Goal: Task Accomplishment & Management: Manage account settings

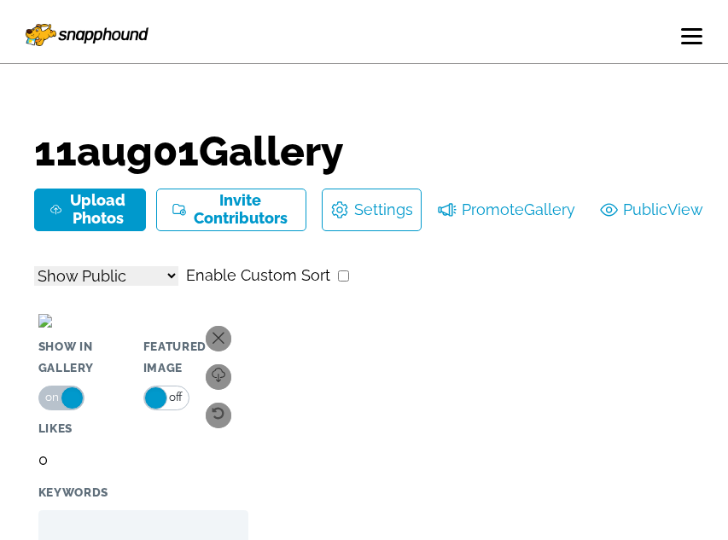
select select "onlyShowInGallery"
click at [703, 32] on nav "Dashboard Reports Settings New Gallery Log Out" at bounding box center [364, 36] width 703 height 55
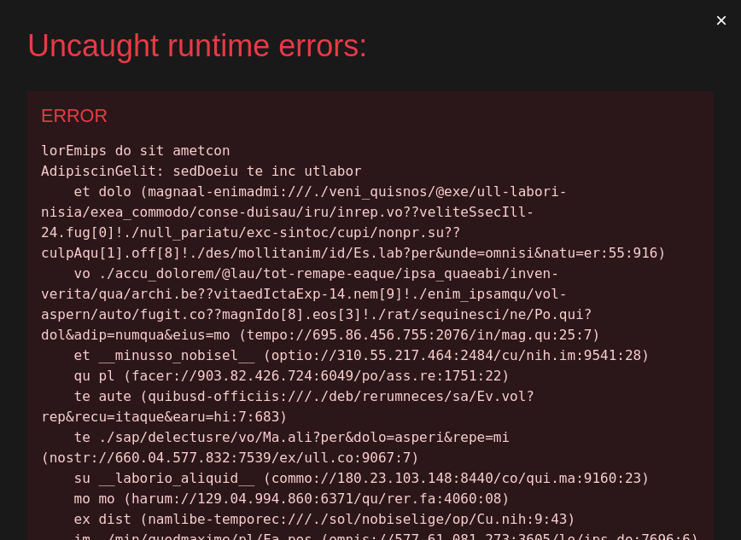
click at [704, 25] on button "×" at bounding box center [721, 20] width 39 height 41
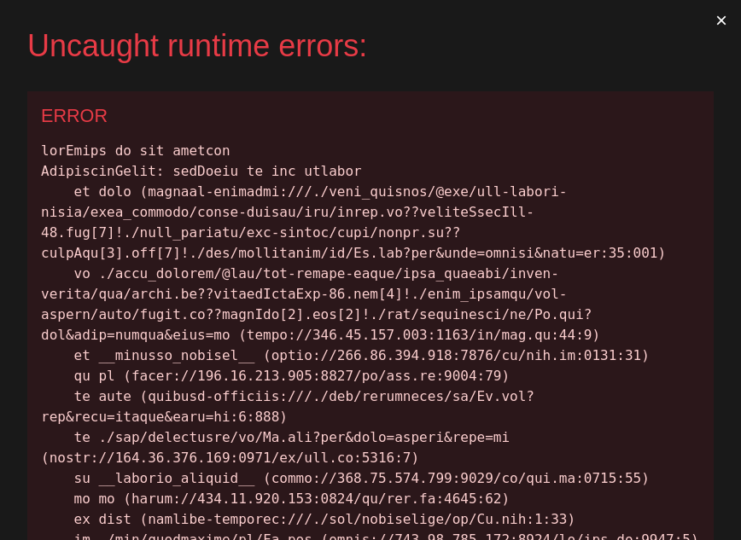
click at [711, 23] on button "×" at bounding box center [721, 20] width 39 height 41
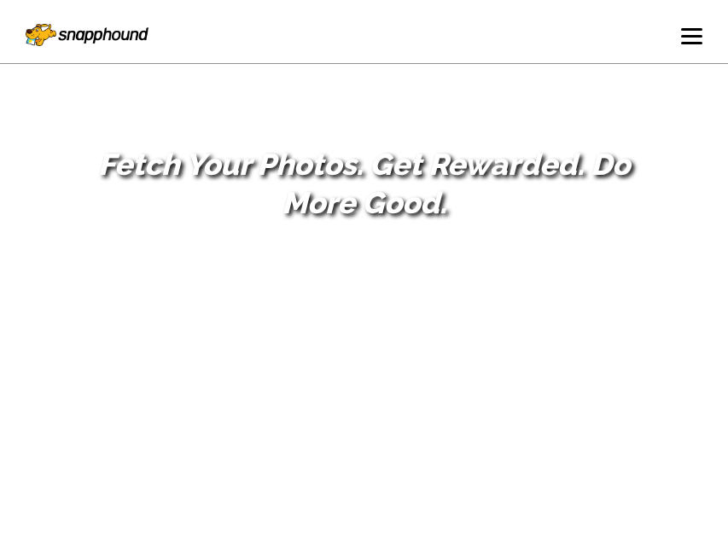
click at [681, 29] on span at bounding box center [691, 29] width 21 height 3
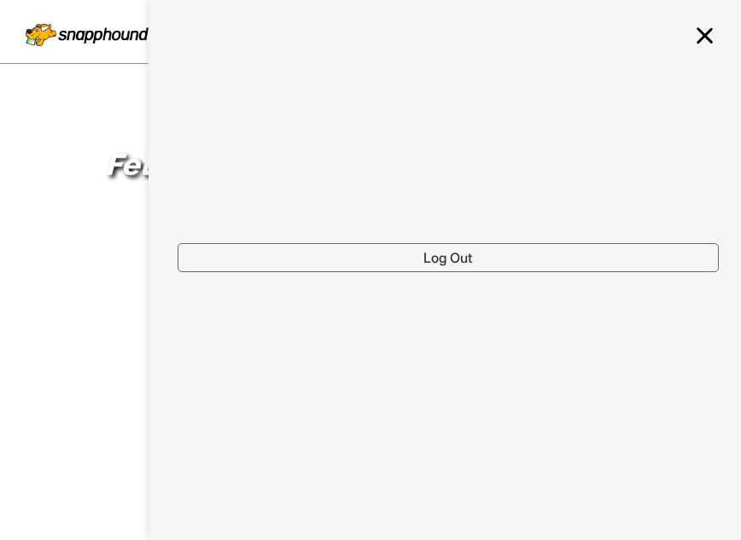
click at [548, 276] on ul "Log Out" at bounding box center [445, 270] width 592 height 540
click at [546, 254] on link "Log Out" at bounding box center [448, 257] width 541 height 29
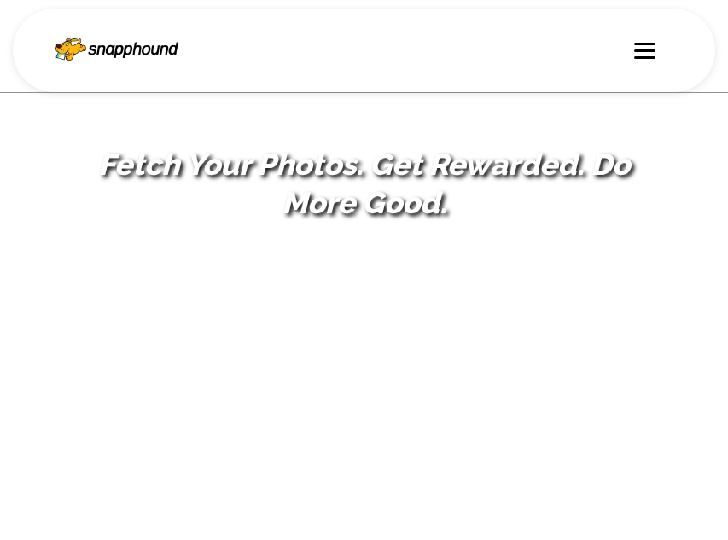
click at [636, 33] on nav "Why Snapphound? Pricing Support Log In Sign Up" at bounding box center [364, 51] width 703 height 84
click at [655, 48] on div at bounding box center [644, 50] width 21 height 17
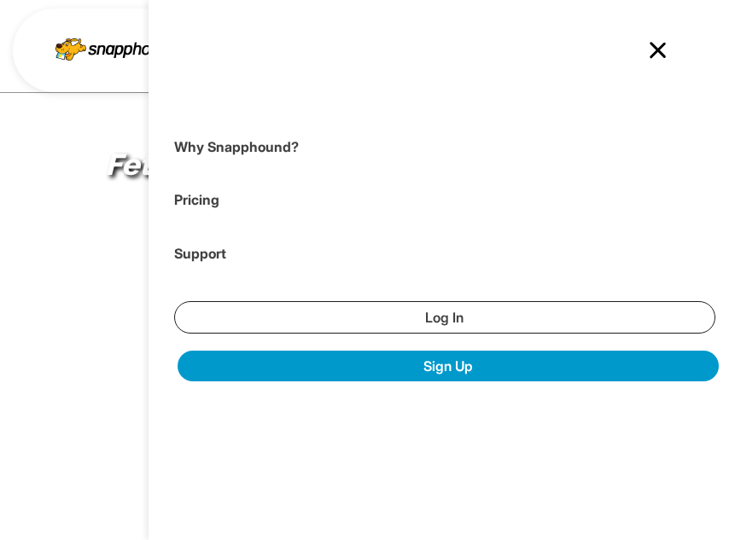
click at [467, 306] on link "Log In" at bounding box center [444, 317] width 541 height 32
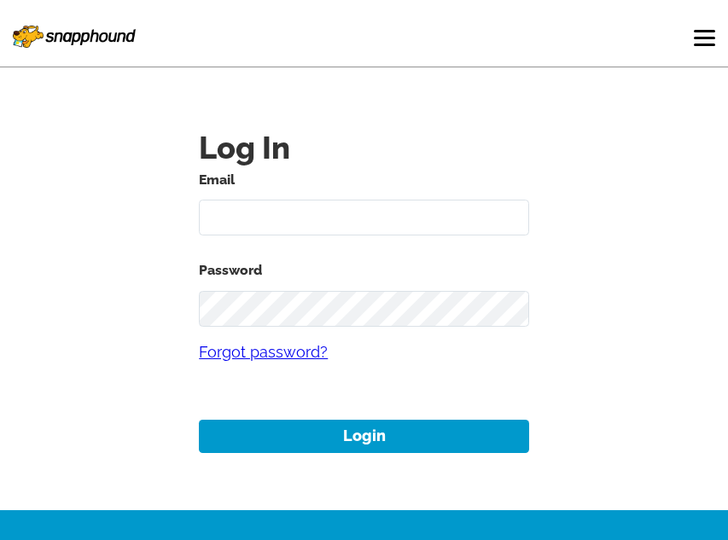
click at [336, 219] on input "text" at bounding box center [364, 218] width 330 height 37
type input "mikezarrilli14@yahoo.com"
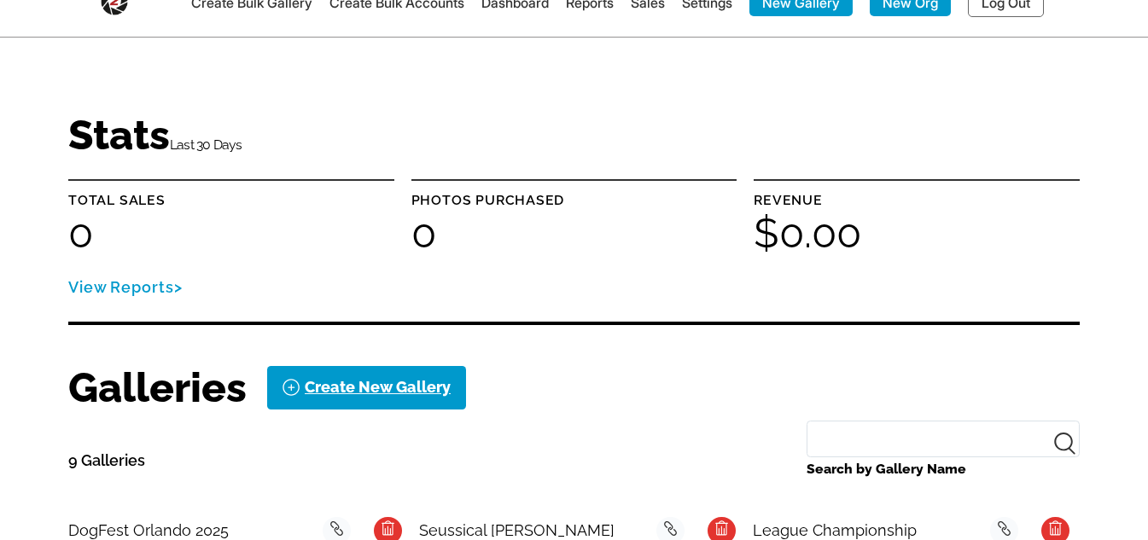
scroll to position [427, 0]
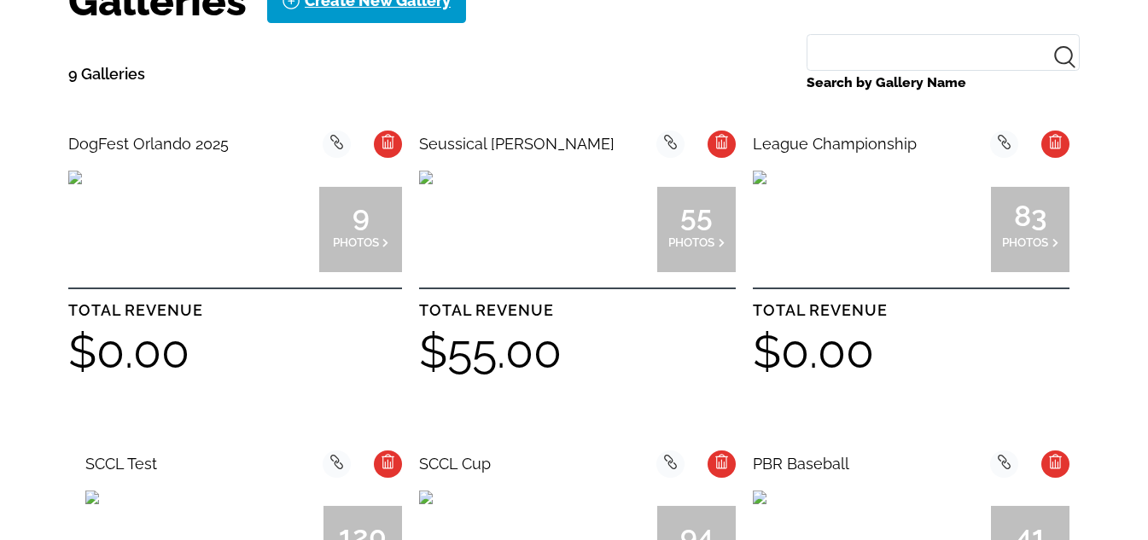
click at [82, 184] on img at bounding box center [75, 178] width 14 height 14
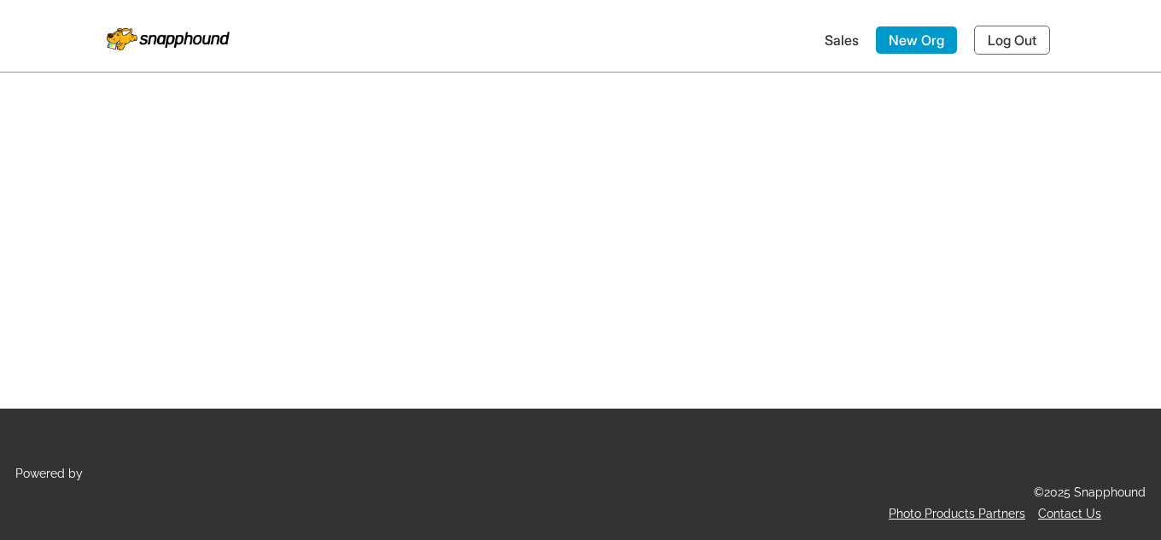
select select "onlyShowInGallery"
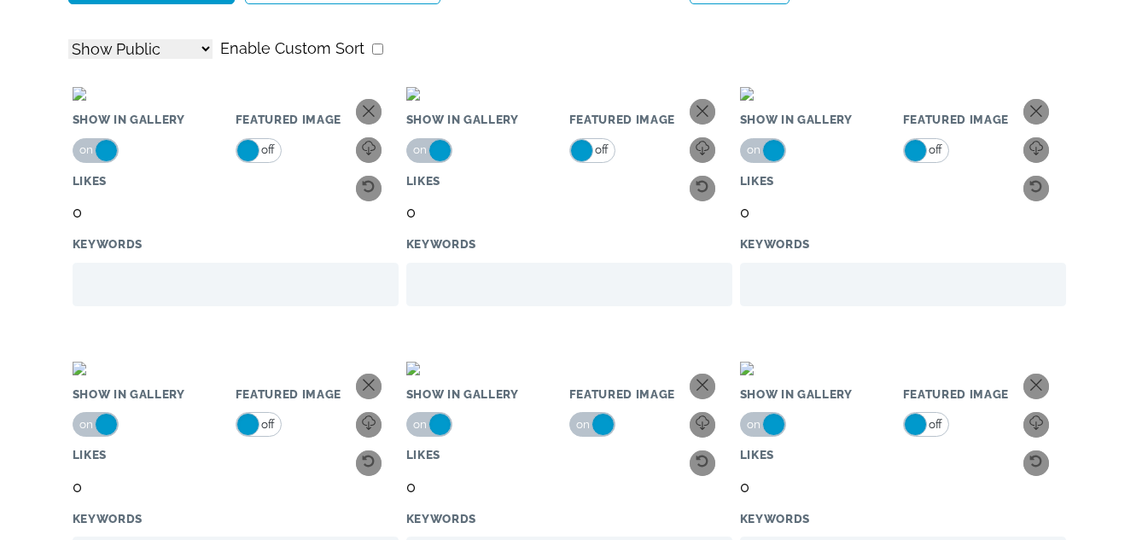
scroll to position [341, 0]
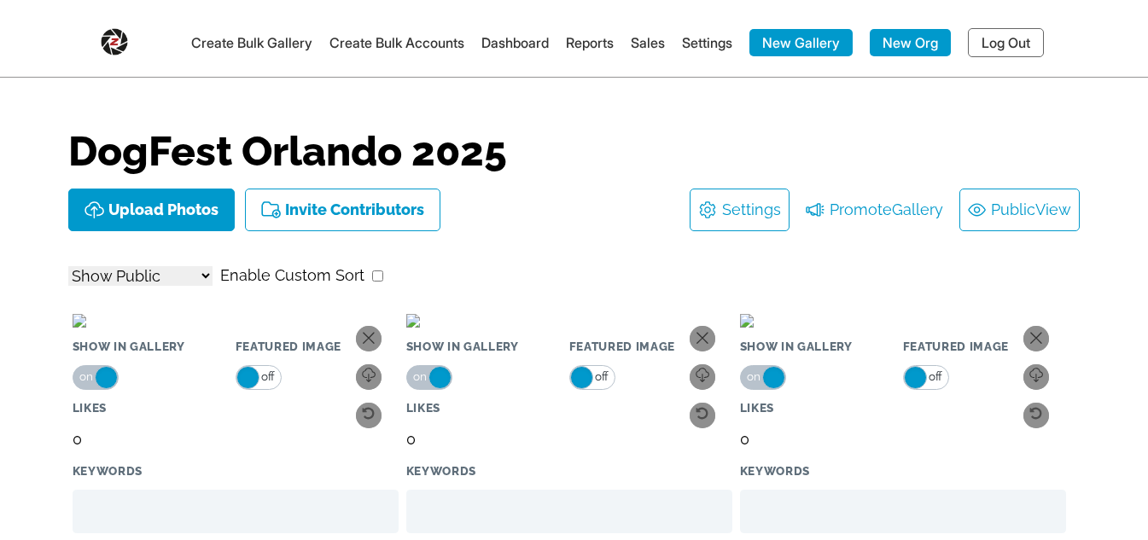
click at [989, 213] on link "Public View" at bounding box center [1019, 209] width 103 height 27
select select "onlyShowInGallery"
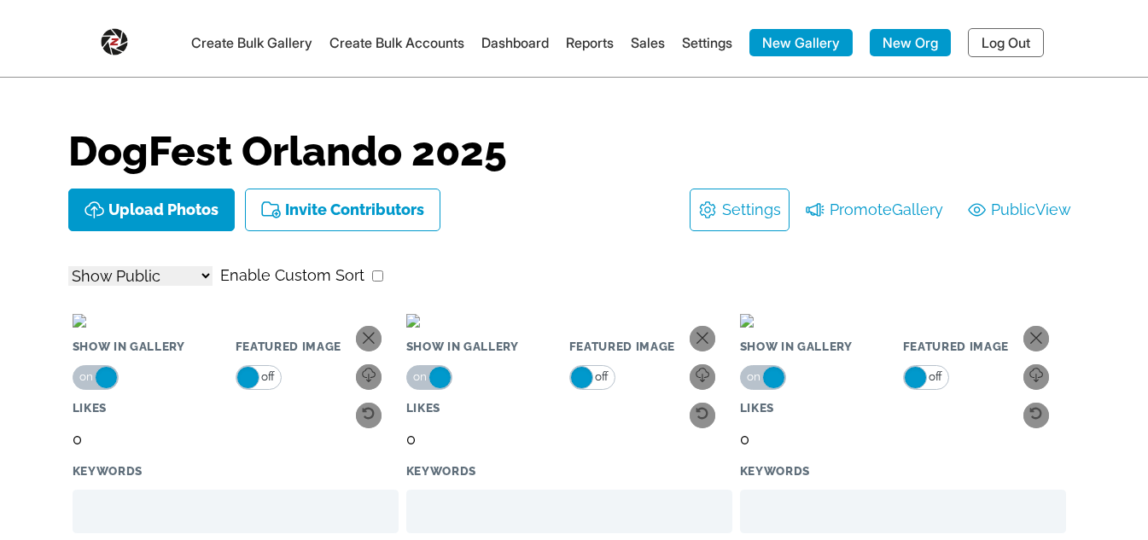
click at [890, 39] on link "New Org" at bounding box center [910, 42] width 81 height 27
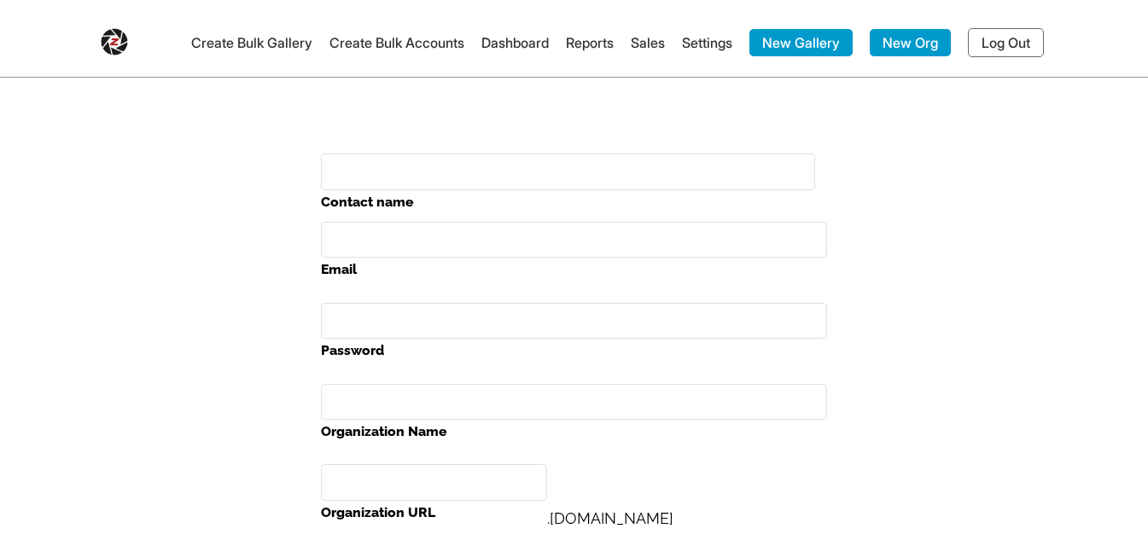
click at [418, 159] on input "Contact name" at bounding box center [568, 172] width 494 height 37
click at [710, 278] on label "Email" at bounding box center [574, 270] width 506 height 24
click at [710, 259] on input "Email" at bounding box center [574, 240] width 506 height 37
click at [377, 166] on input "Contact name" at bounding box center [568, 172] width 494 height 37
click at [386, 45] on link "Create Bulk Accounts" at bounding box center [397, 42] width 135 height 17
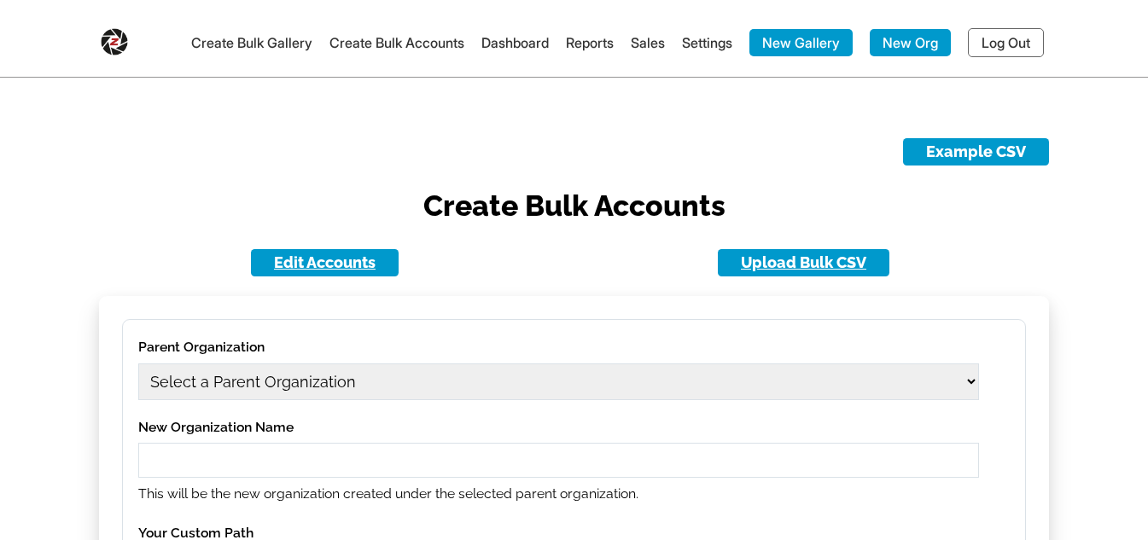
click at [258, 44] on link "Create Bulk Gallery" at bounding box center [251, 42] width 121 height 17
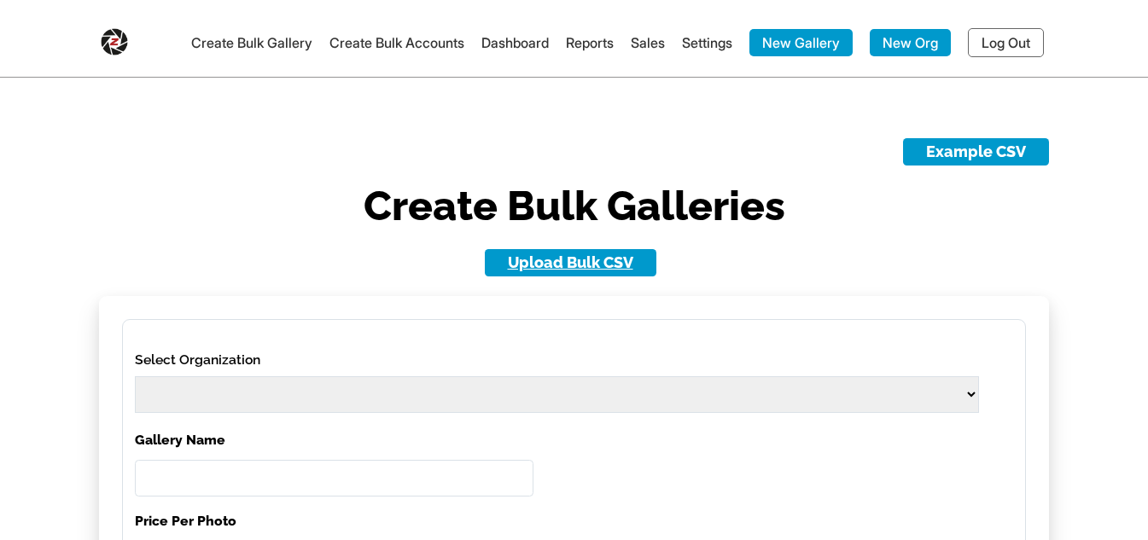
click at [397, 38] on link "Create Bulk Accounts" at bounding box center [397, 42] width 135 height 17
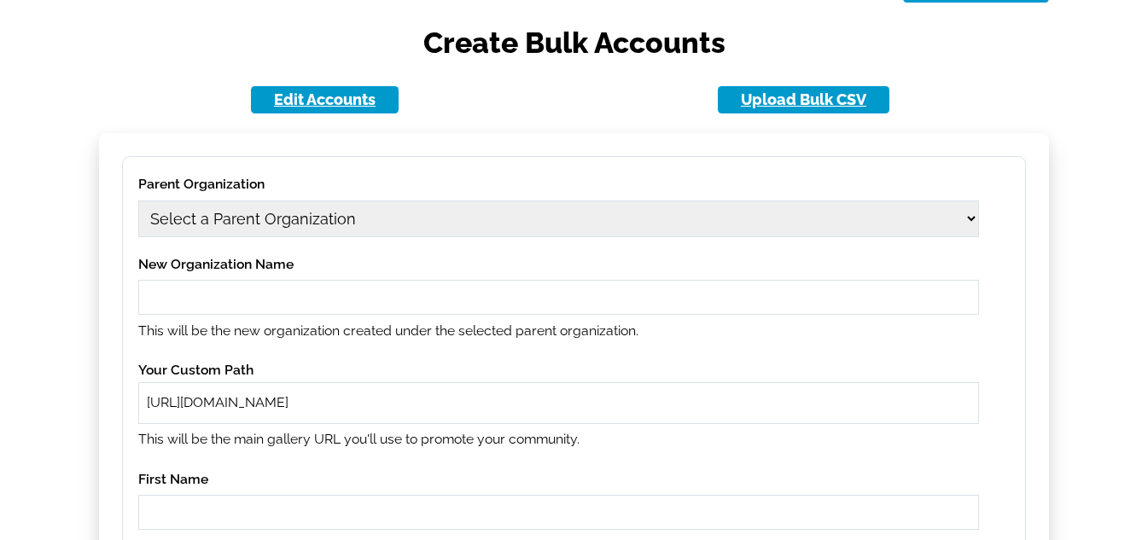
scroll to position [256, 0]
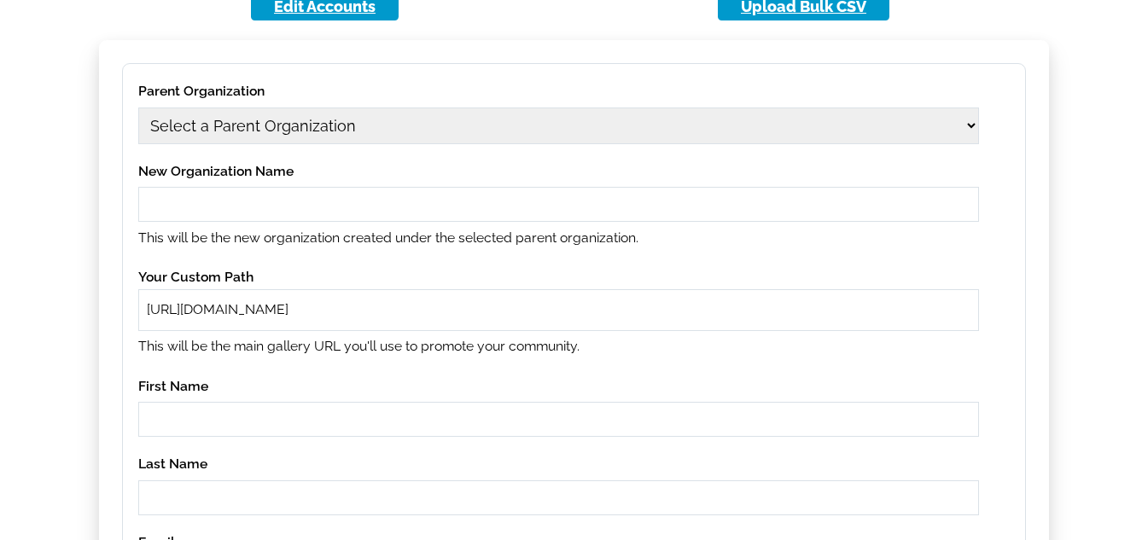
drag, startPoint x: 346, startPoint y: 126, endPoint x: 342, endPoint y: 143, distance: 17.4
click at [346, 126] on select "Select a Parent Organization 11 11aug01 1979 Class Act Productions 1979 Class A…" at bounding box center [558, 126] width 841 height 37
select select "8"
click at [138, 108] on select "Select a Parent Organization 11 11aug01 1979 Class Act Productions 1979 Class A…" at bounding box center [558, 126] width 841 height 37
click at [317, 210] on input "text" at bounding box center [558, 204] width 841 height 35
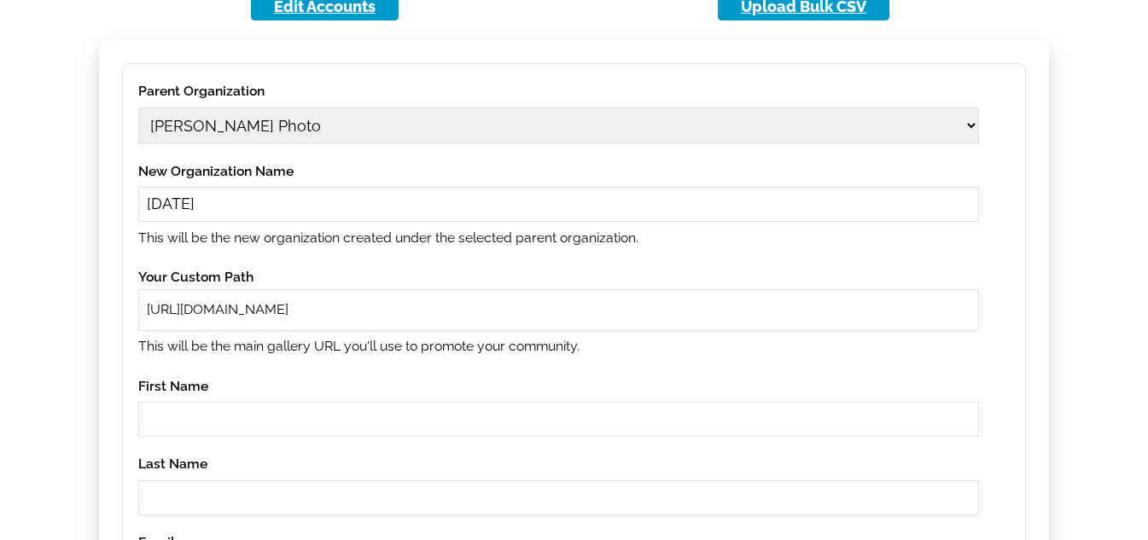
type input "11aug02"
paste input "11aug02"
type input "11aug02"
paste input "11aug02"
type input "11aug02"
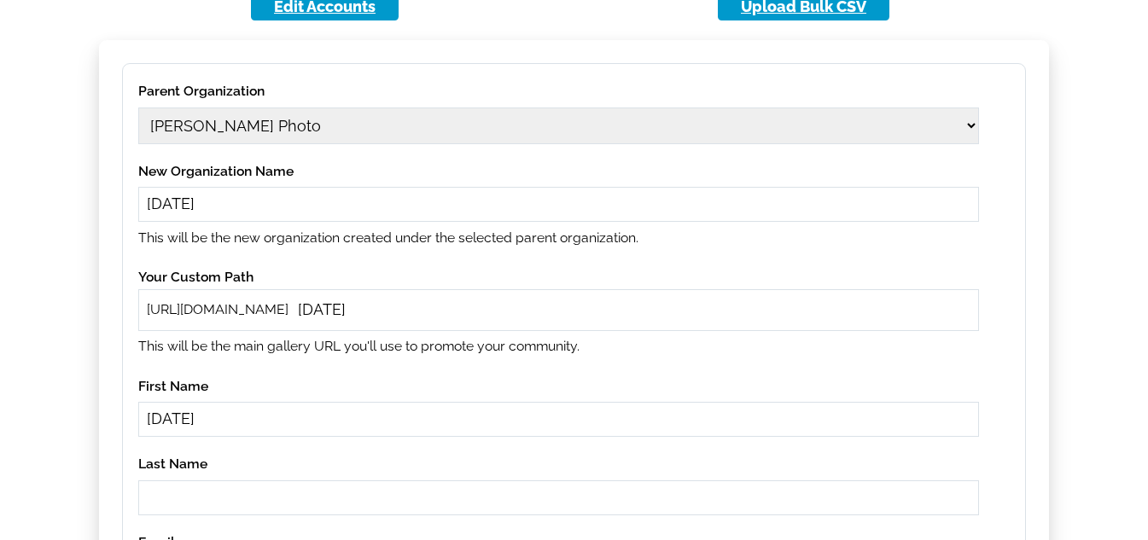
paste input "11aug02"
type input "11aug02"
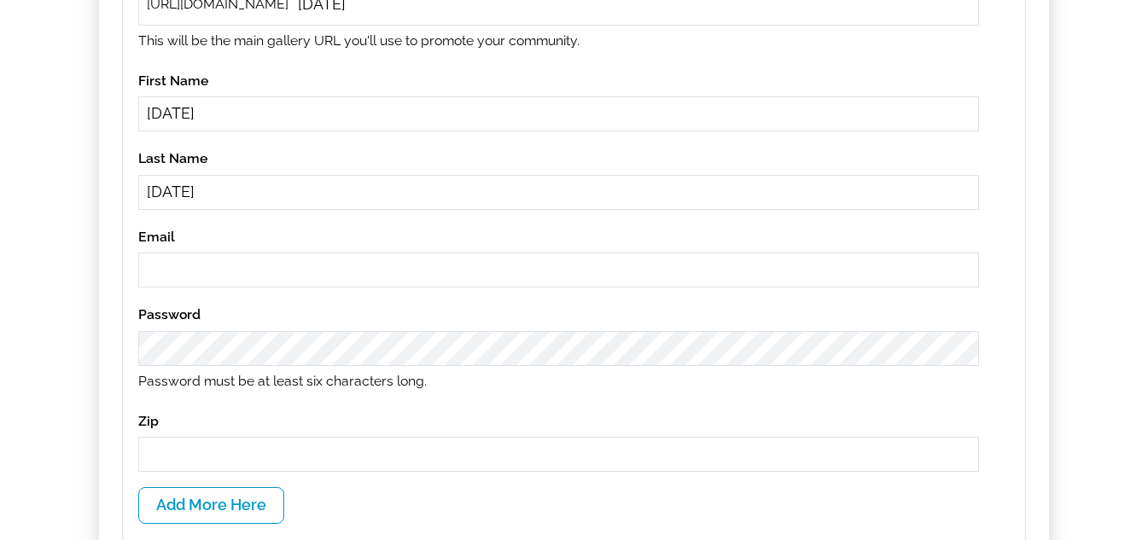
paste input "11aug02"
type input "11aug02@gmail.com"
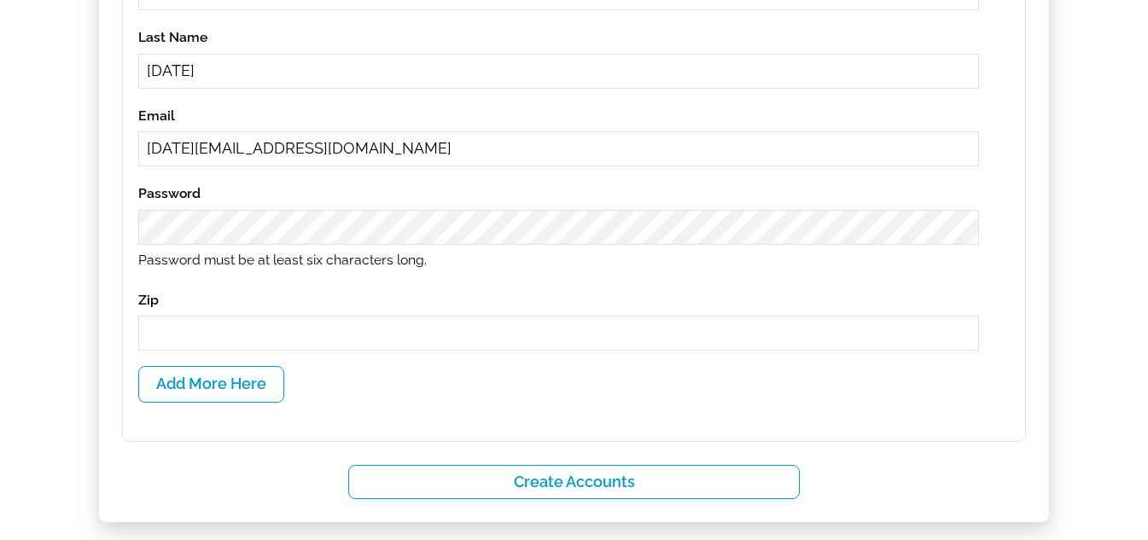
scroll to position [896, 0]
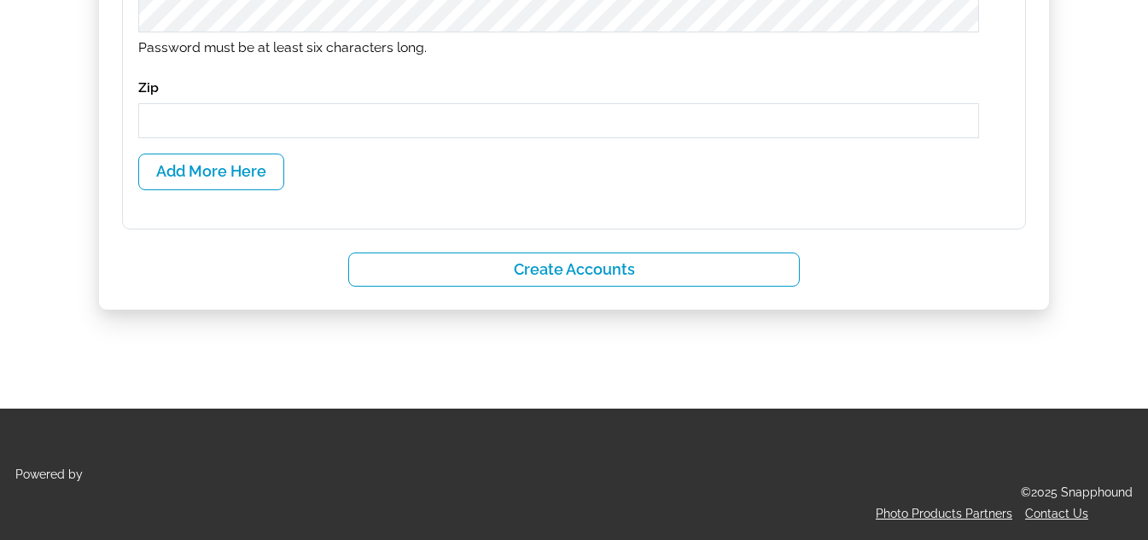
click at [286, 132] on input "text" at bounding box center [558, 120] width 841 height 35
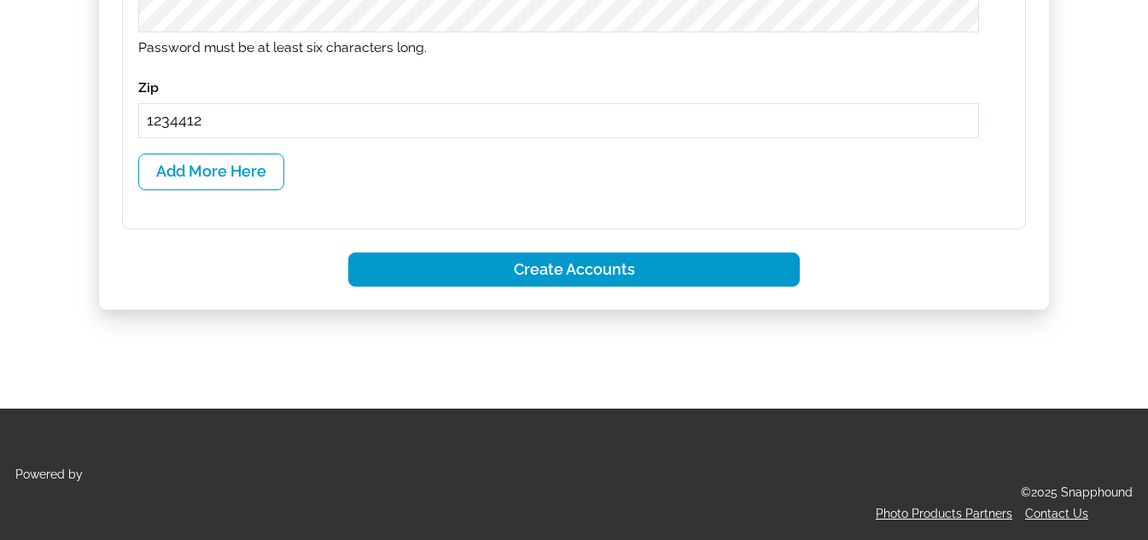
type input "1234412"
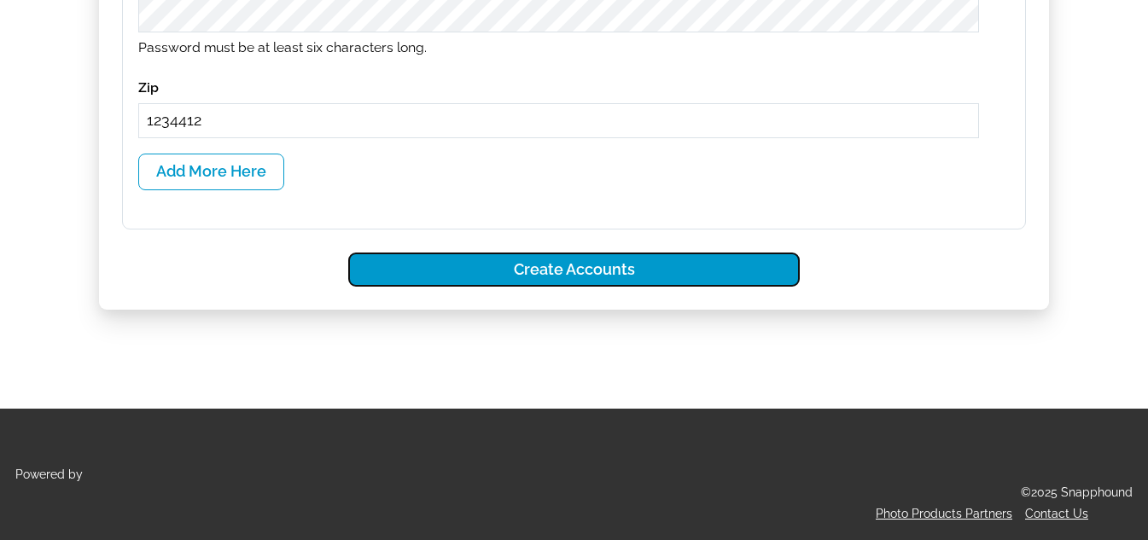
click at [524, 277] on button "Create Accounts" at bounding box center [574, 270] width 452 height 35
select select
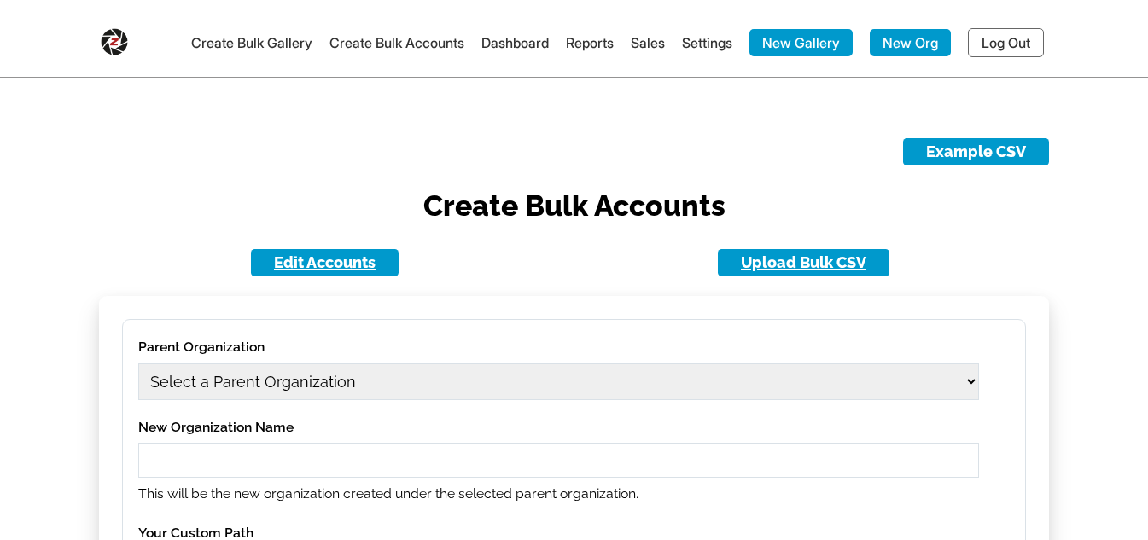
click at [406, 376] on select "Select a Parent Organization 11 [DATE] 11[DATE] Class Act Productions 1979 Clas…" at bounding box center [558, 382] width 841 height 37
select select "1702"
click at [138, 364] on select "Select a Parent Organization 11 [DATE] 11[DATE] Class Act Productions 1979 Clas…" at bounding box center [558, 382] width 841 height 37
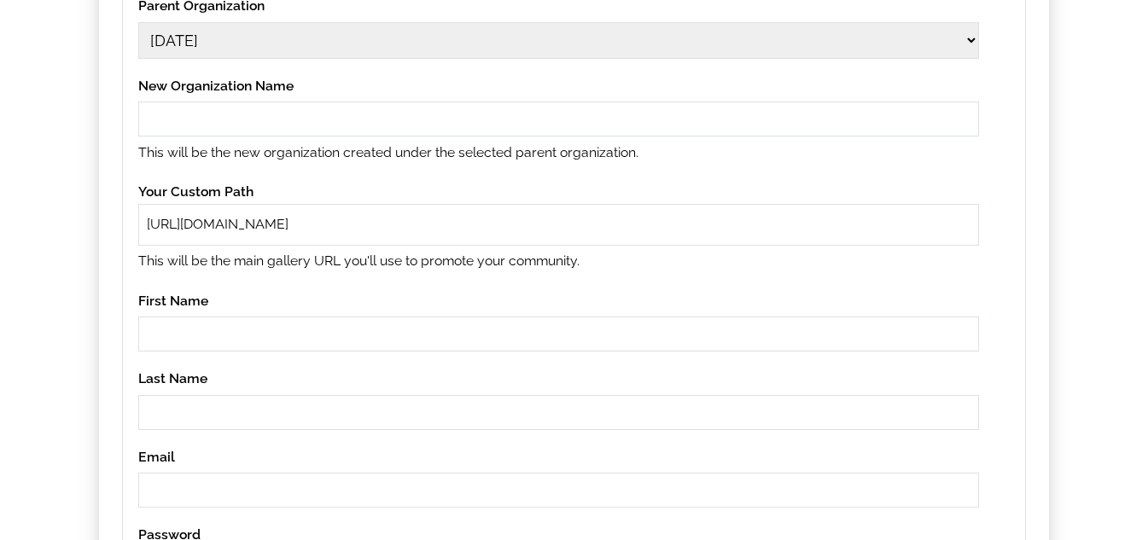
scroll to position [256, 0]
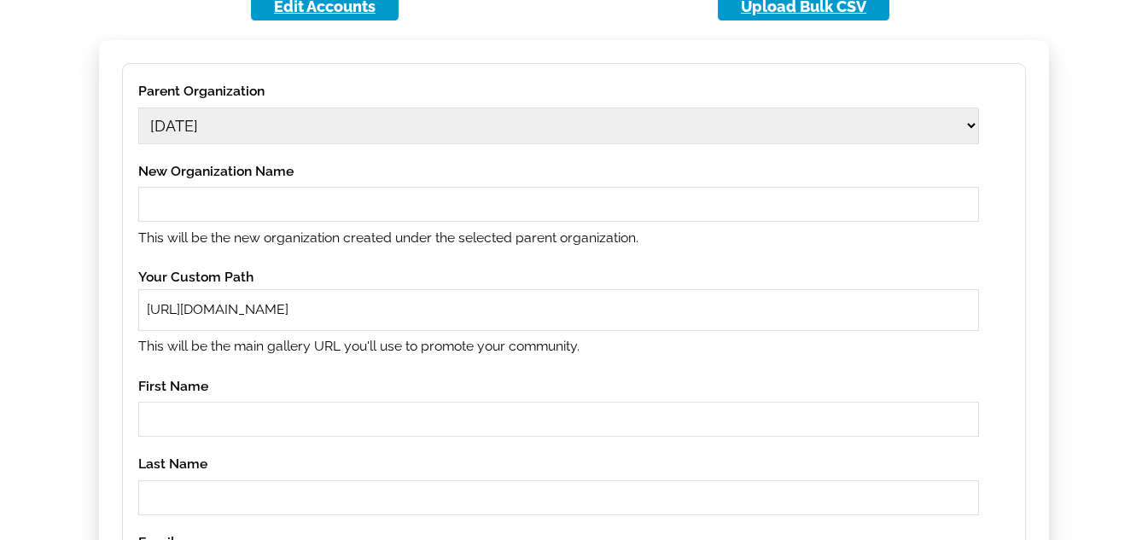
click at [240, 131] on select "Select a Parent Organization 11 11aug01 11aug02 1979 Class Act Productions 1979…" at bounding box center [558, 126] width 841 height 37
click at [191, 197] on input "text" at bounding box center [558, 204] width 841 height 35
type input "11aug03"
paste input "11aug03"
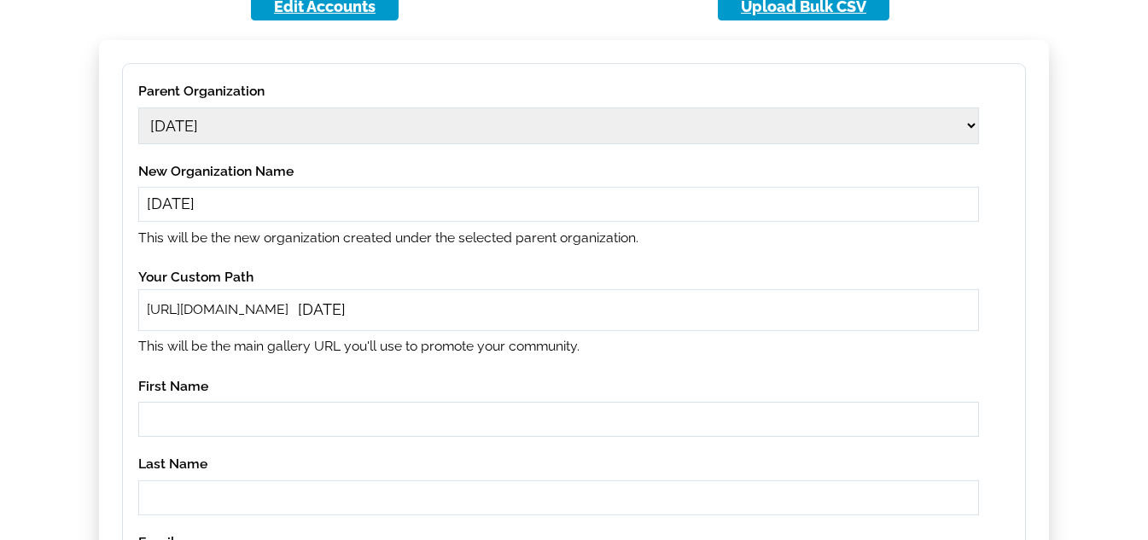
type input "11aug03"
paste input "11aug03"
type input "11aug03"
paste input "11aug03"
type input "11aug03"
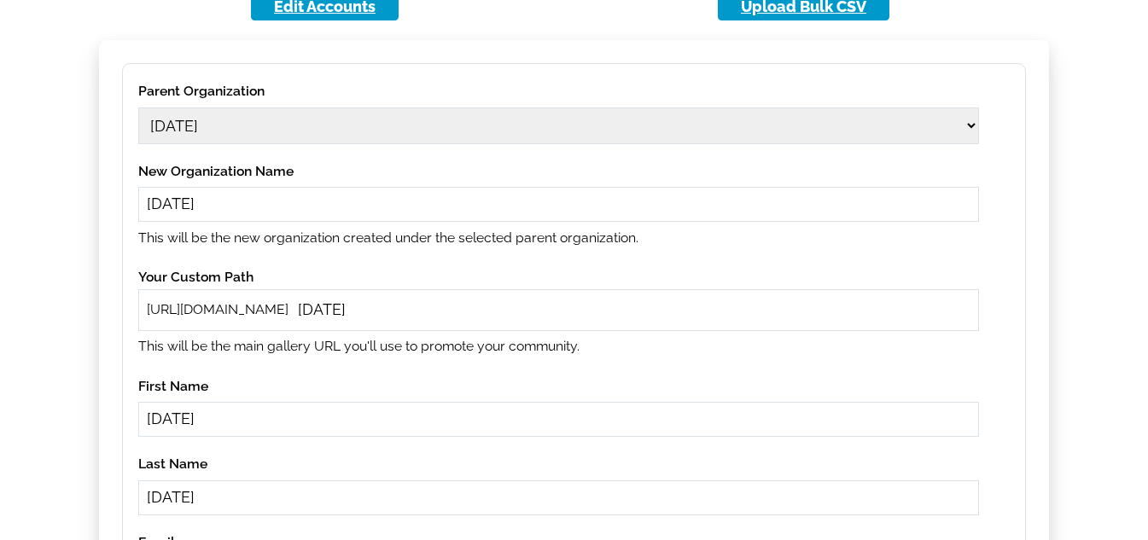
scroll to position [562, 0]
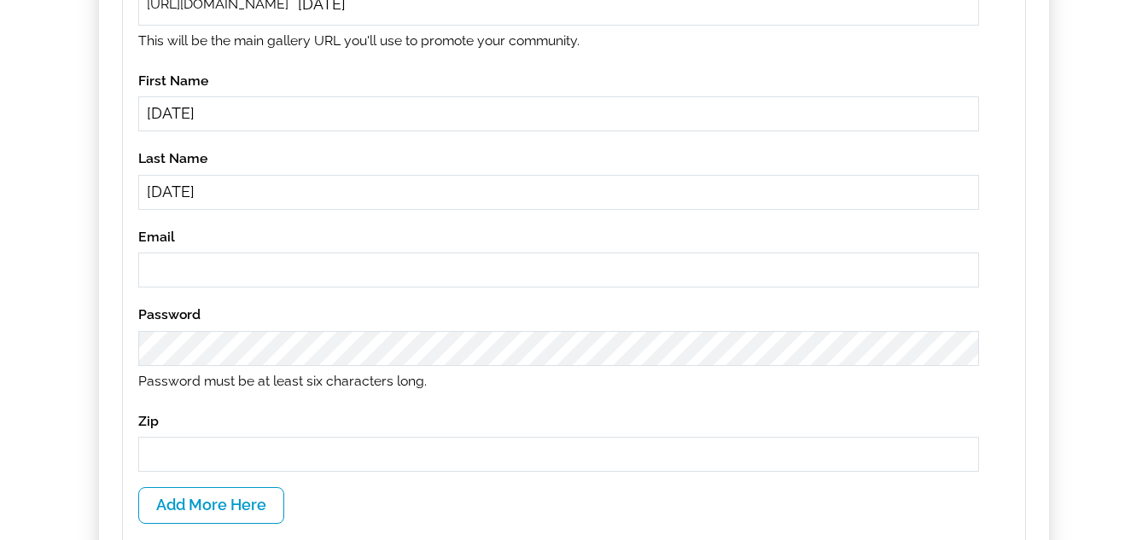
paste input "11aug03"
type input "11aug03@gmail.com"
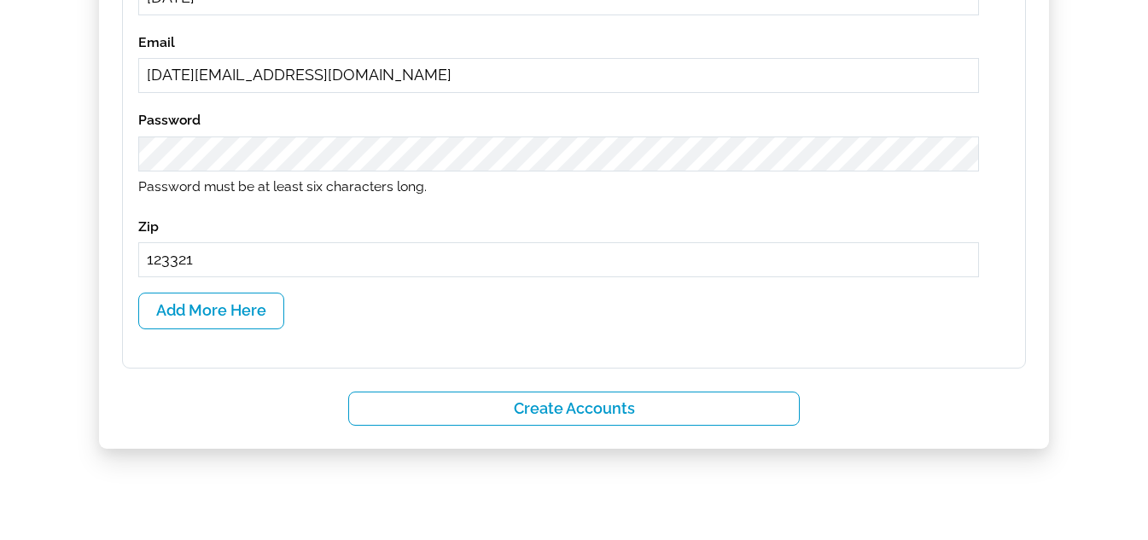
scroll to position [818, 0]
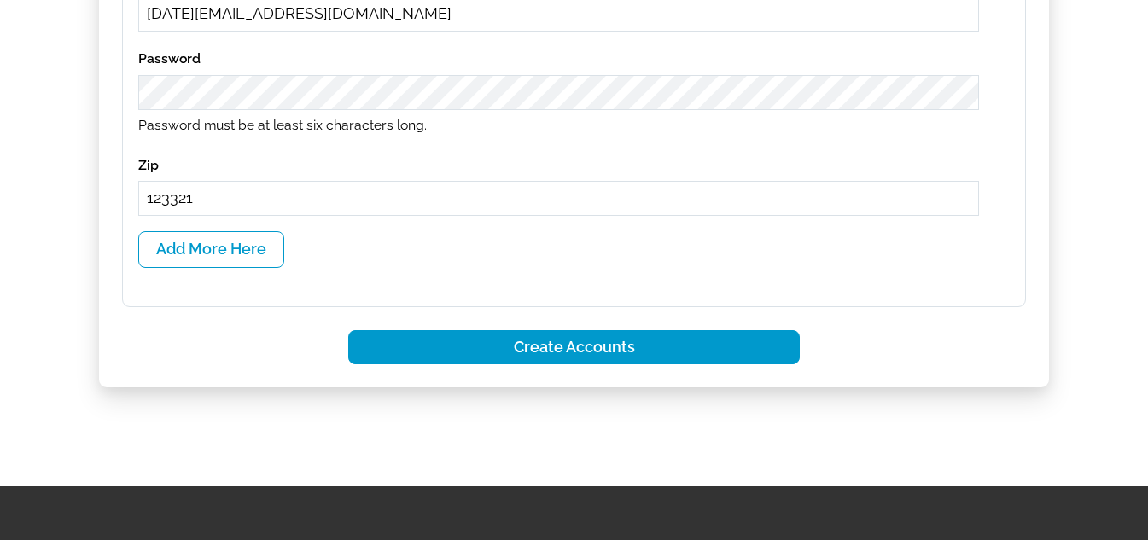
type input "123321"
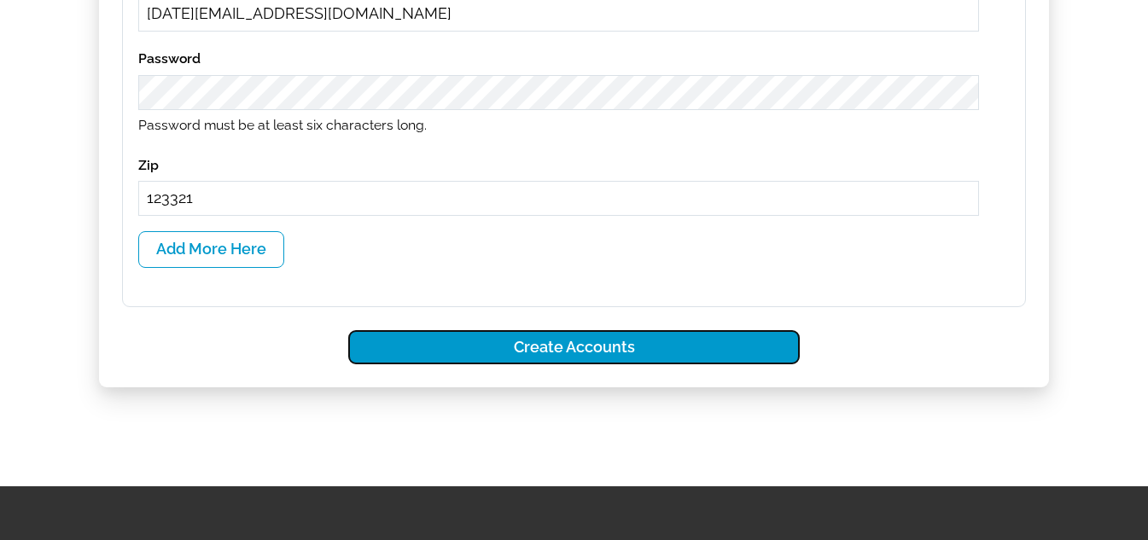
click at [532, 347] on button "Create Accounts" at bounding box center [574, 347] width 452 height 35
select select
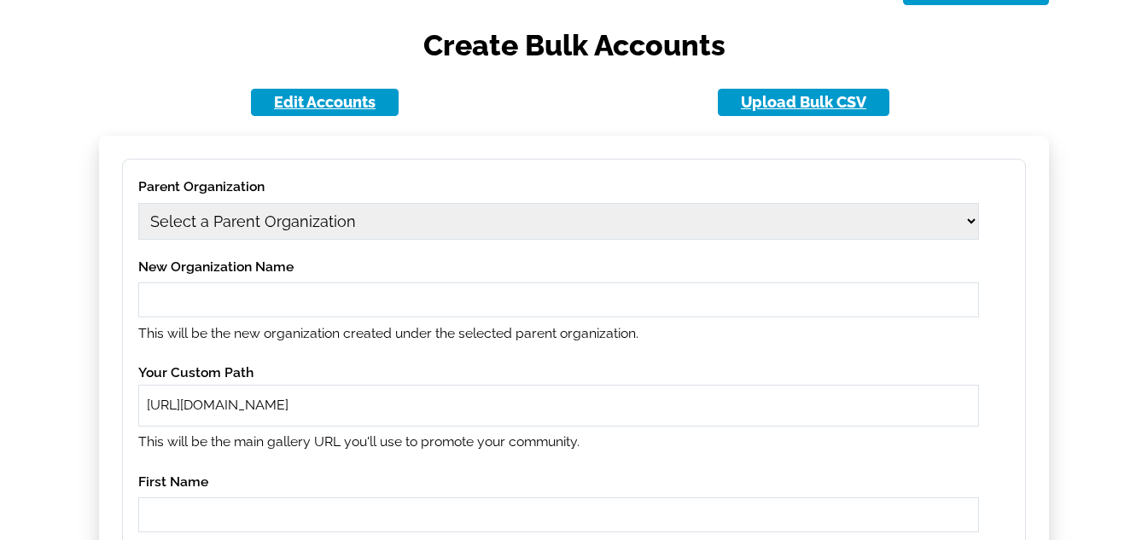
scroll to position [0, 0]
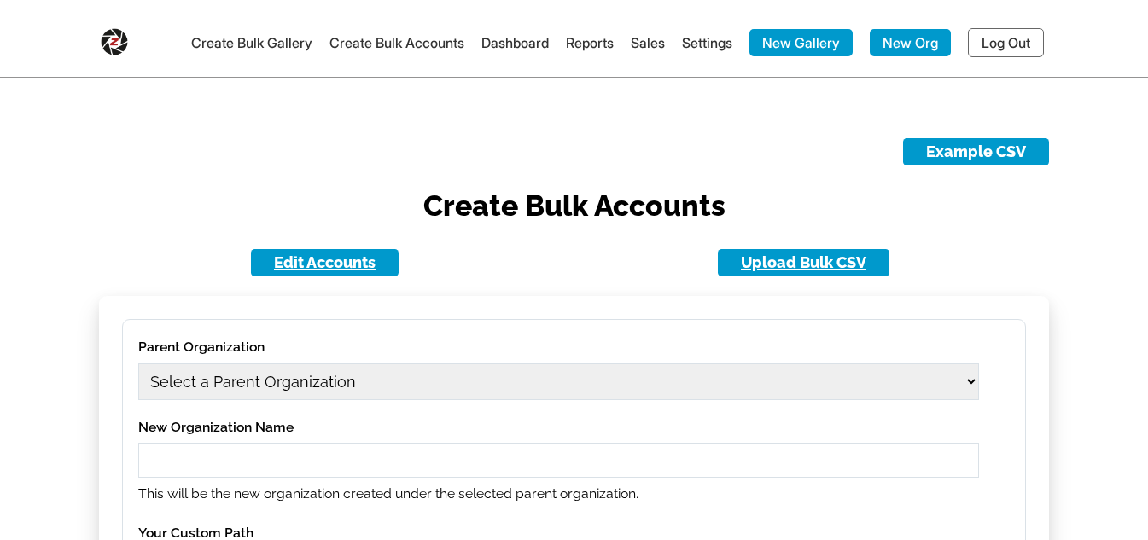
click at [248, 46] on link "Create Bulk Gallery" at bounding box center [251, 42] width 121 height 17
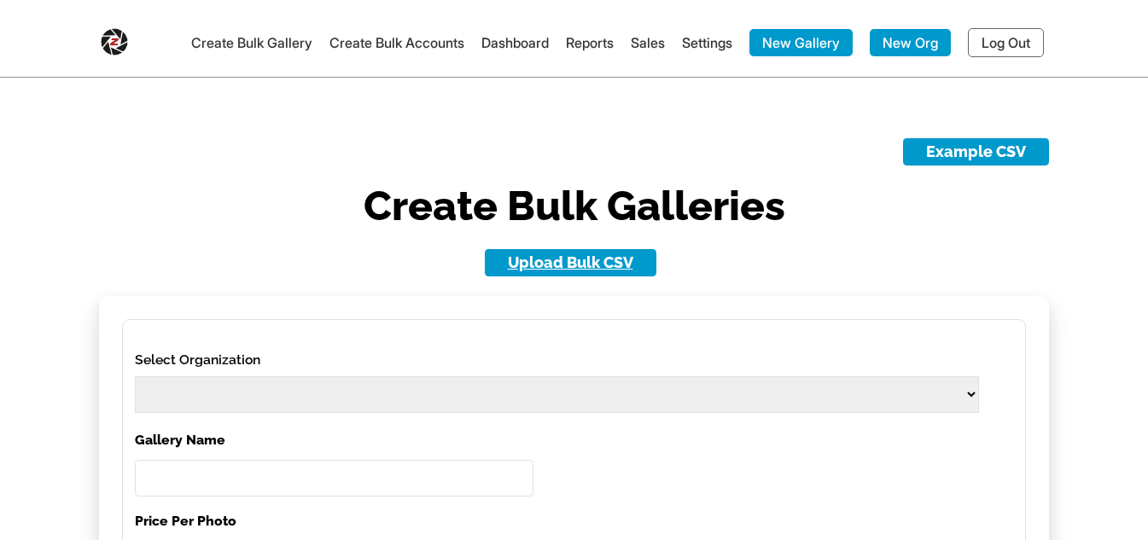
select select
click at [508, 43] on link "Dashboard" at bounding box center [515, 42] width 67 height 17
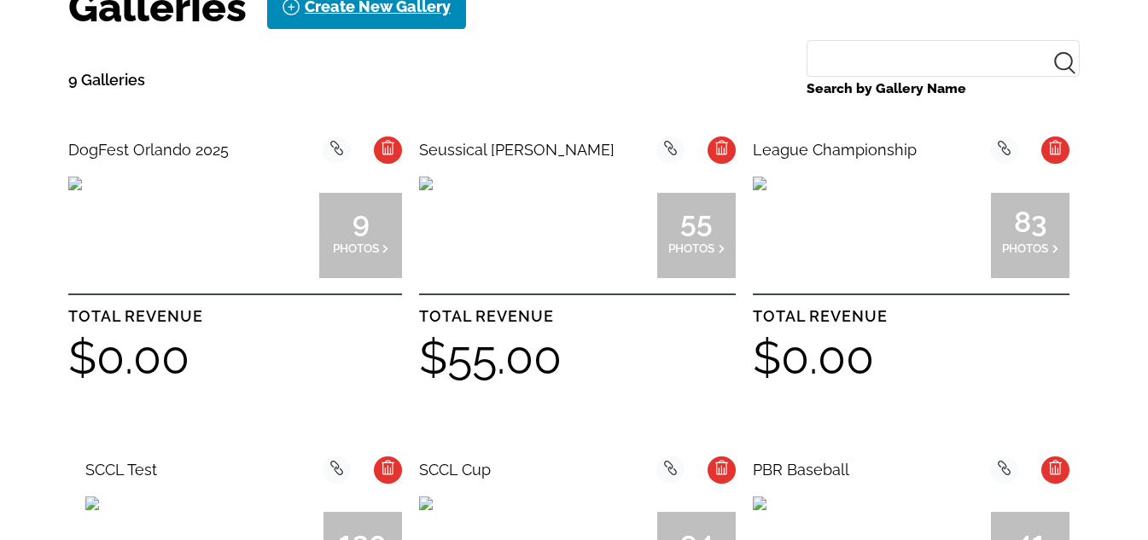
scroll to position [427, 0]
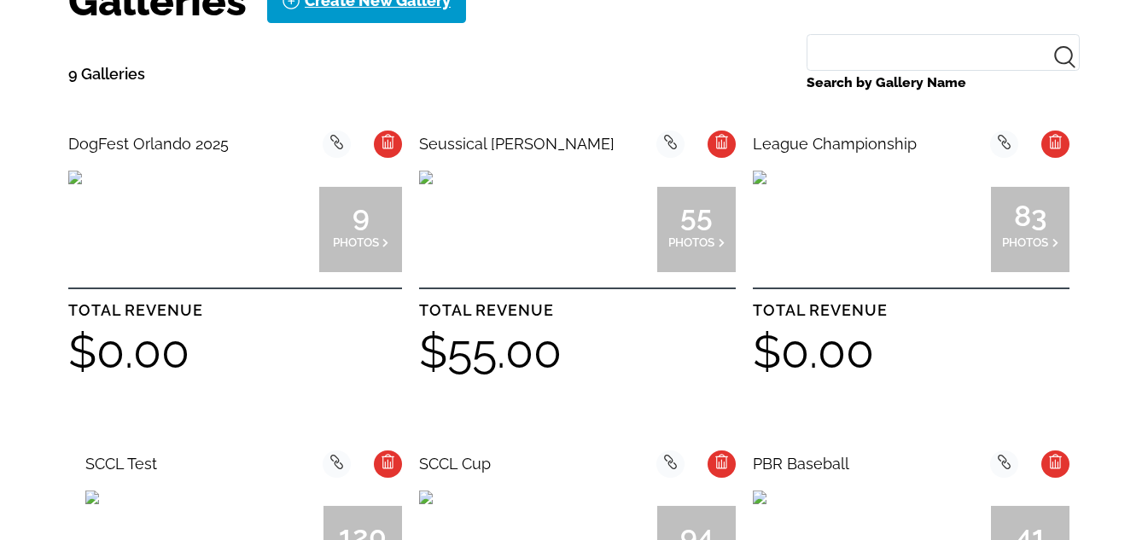
click at [82, 184] on img at bounding box center [75, 178] width 14 height 14
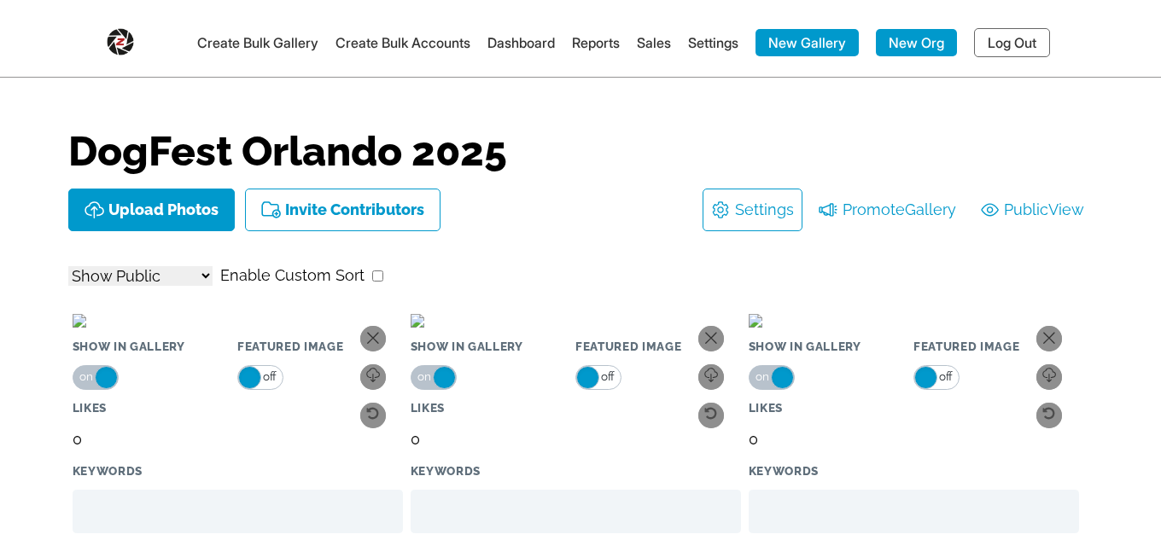
select select "onlyShowInGallery"
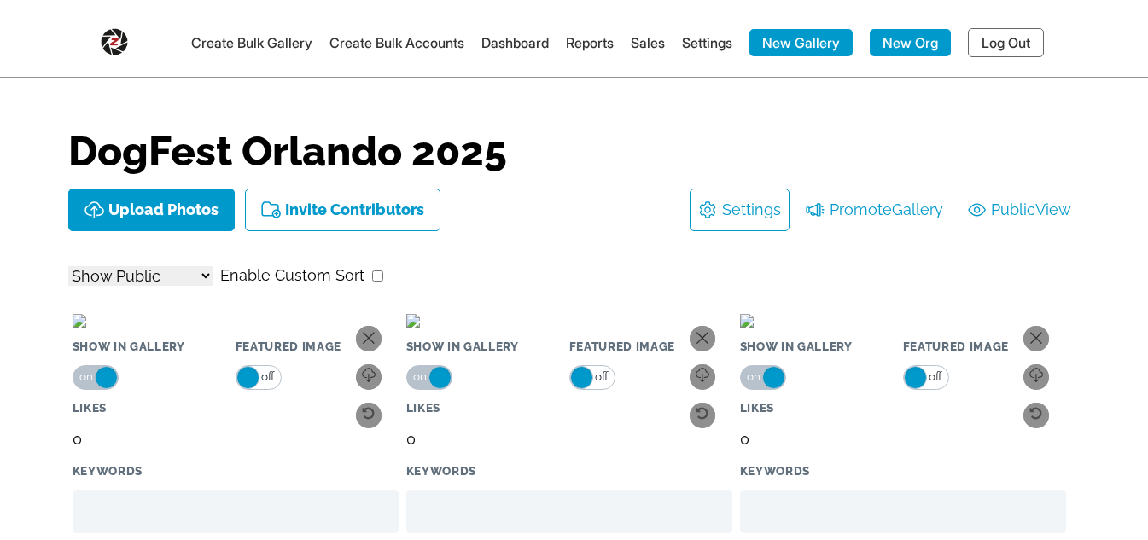
click at [420, 328] on img at bounding box center [413, 321] width 14 height 14
click at [1058, 199] on span "View" at bounding box center [1054, 209] width 36 height 27
select select "onlyShowInGallery"
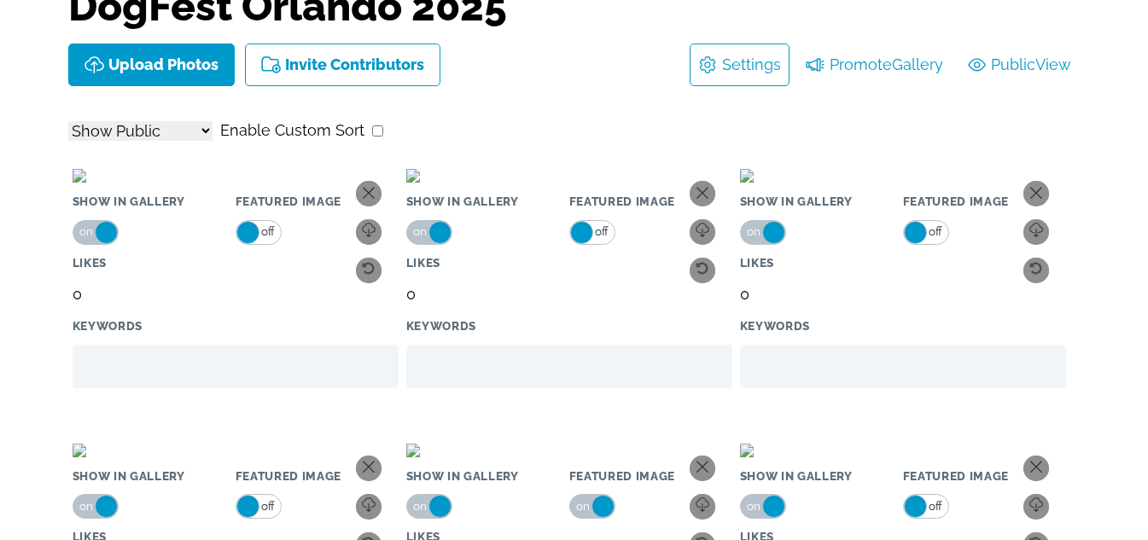
scroll to position [171, 0]
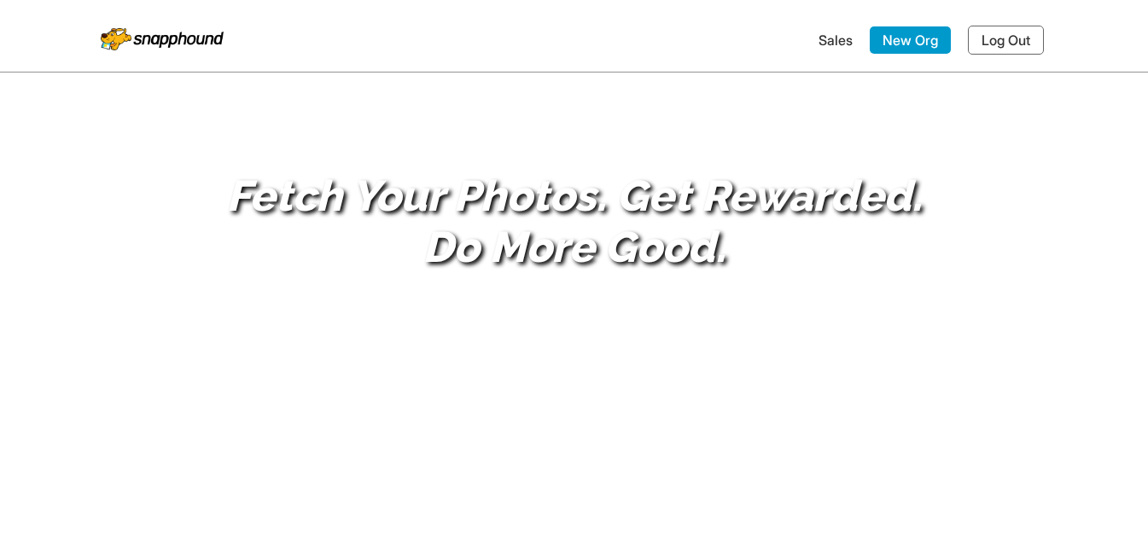
click at [1021, 40] on link "Log Out" at bounding box center [1006, 40] width 76 height 29
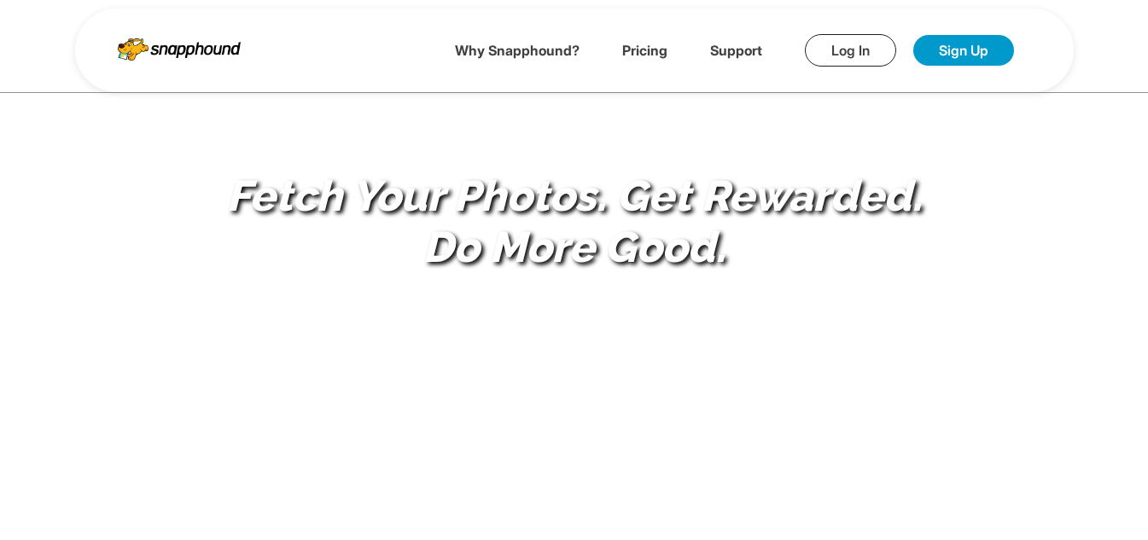
click at [843, 48] on link "Log In" at bounding box center [850, 50] width 91 height 32
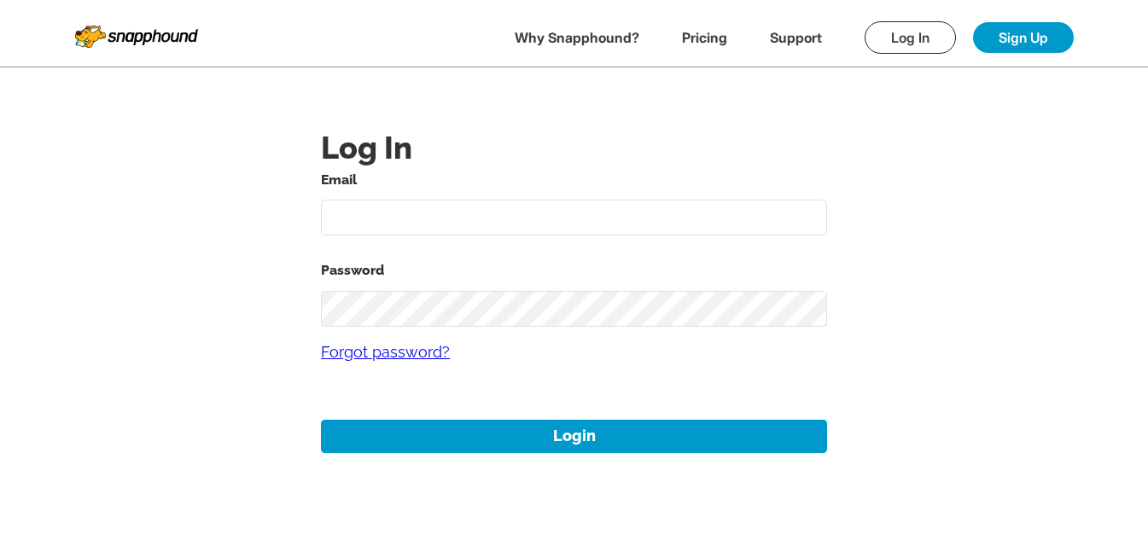
click at [505, 216] on input "text" at bounding box center [574, 218] width 506 height 37
type input "mikezarrilli14@yahoo.com"
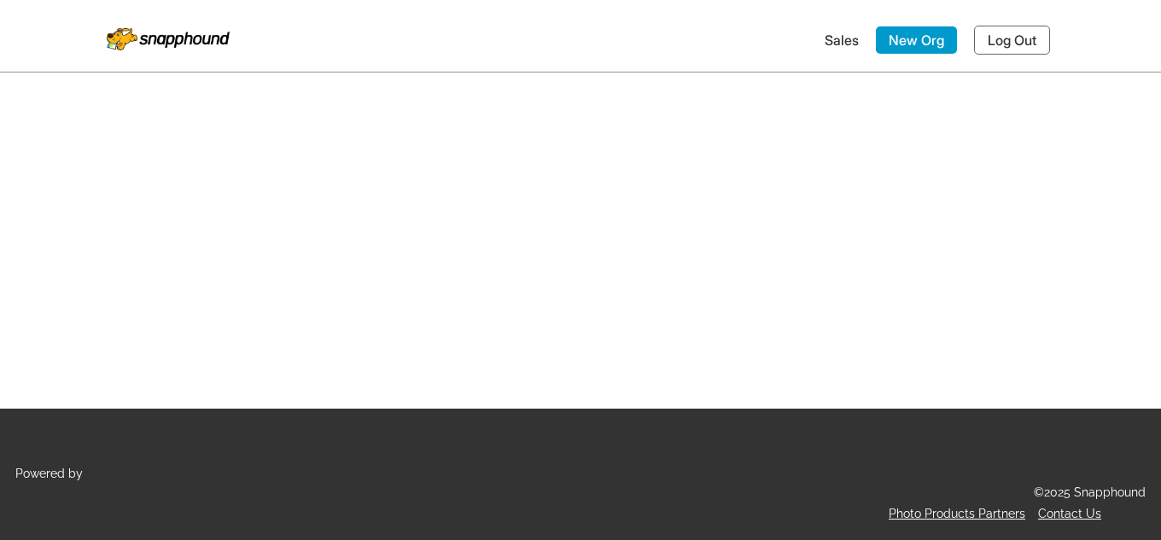
select select "onlyShowInGallery"
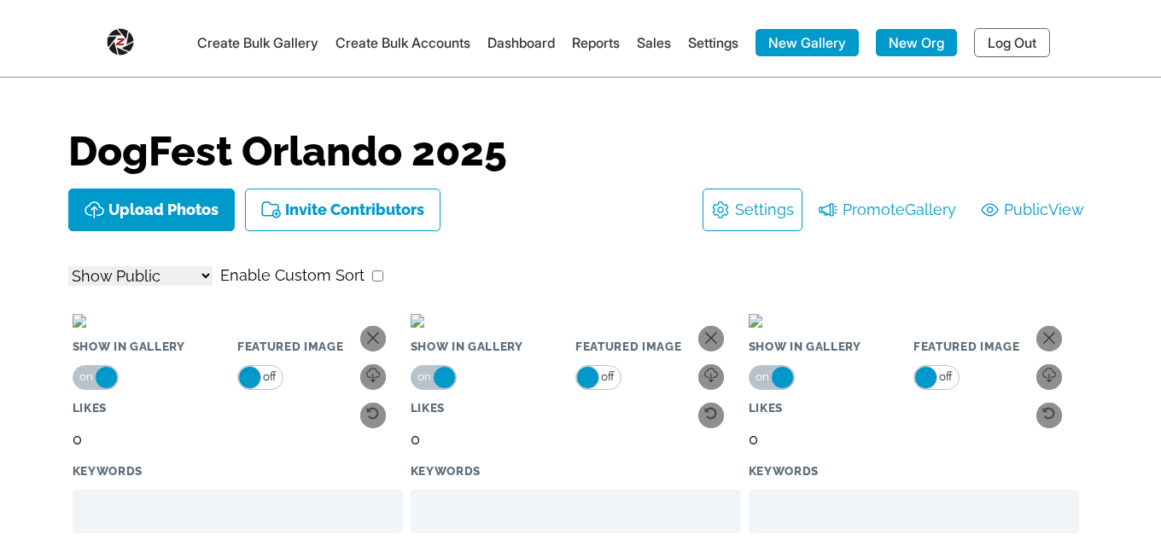
select select "onlyShowInGallery"
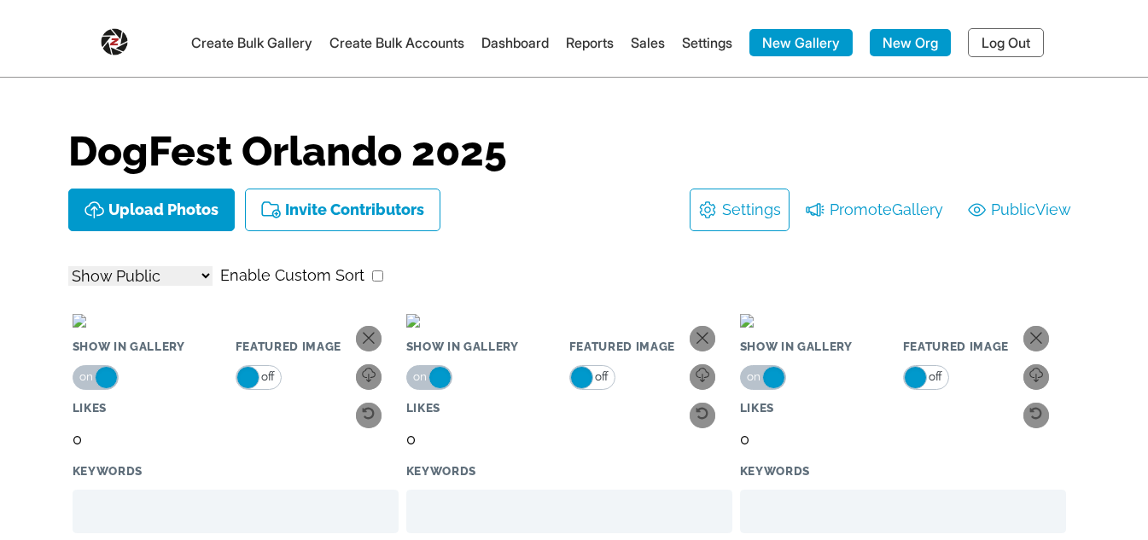
select select "onlyShowInGallery"
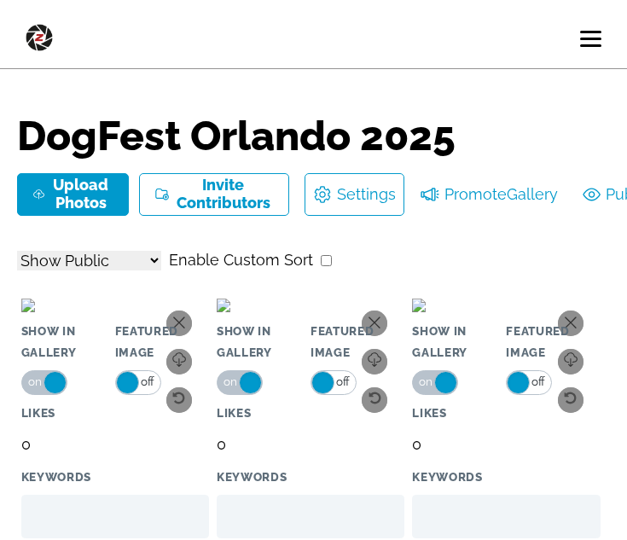
select select "onlyShowInGallery"
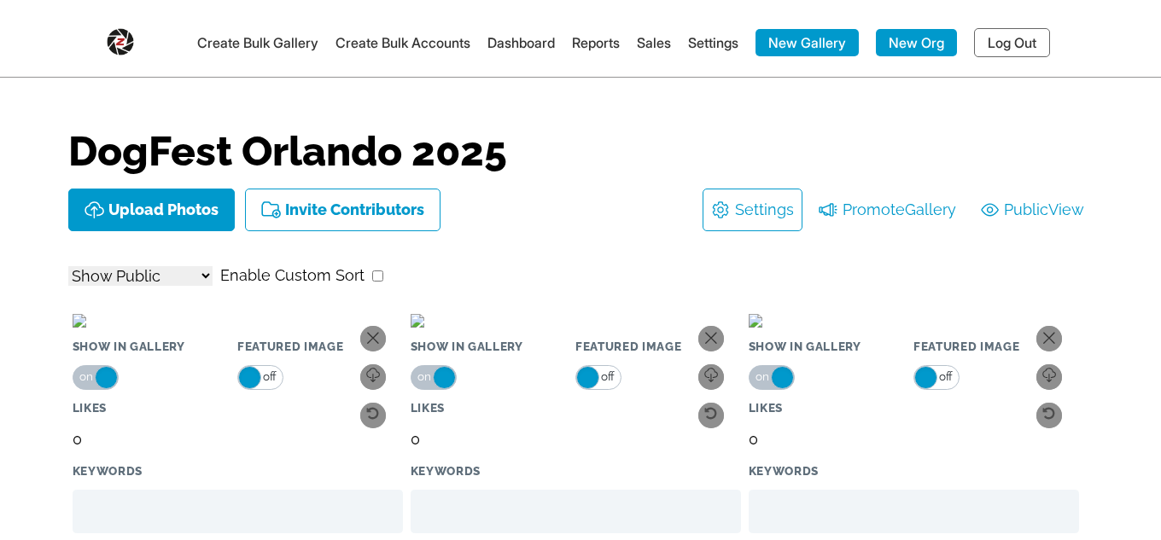
select select "onlyShowInGallery"
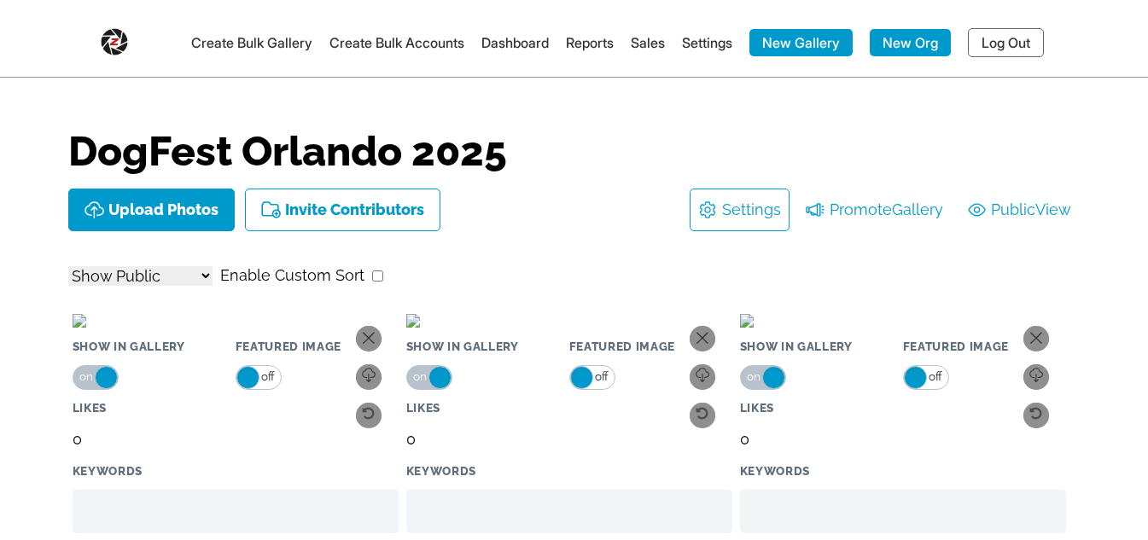
click at [102, 38] on img at bounding box center [114, 38] width 27 height 34
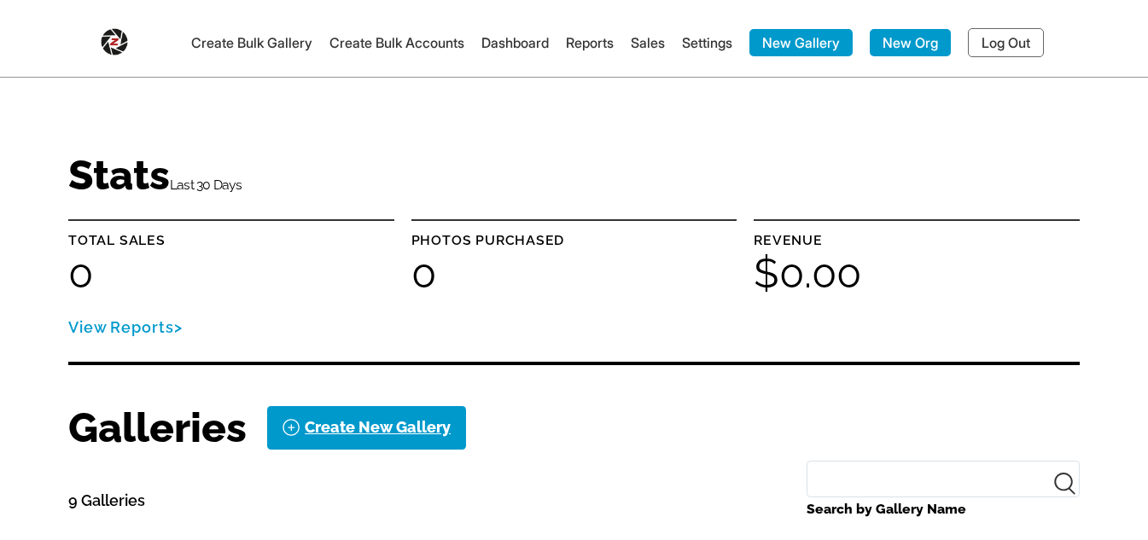
click at [114, 26] on img at bounding box center [114, 38] width 27 height 34
click at [129, 15] on nav "Create Bulk Gallery Create Bulk Accounts Dashboard Reports Sales Settings New G…" at bounding box center [574, 43] width 999 height 68
click at [110, 44] on img at bounding box center [114, 38] width 27 height 34
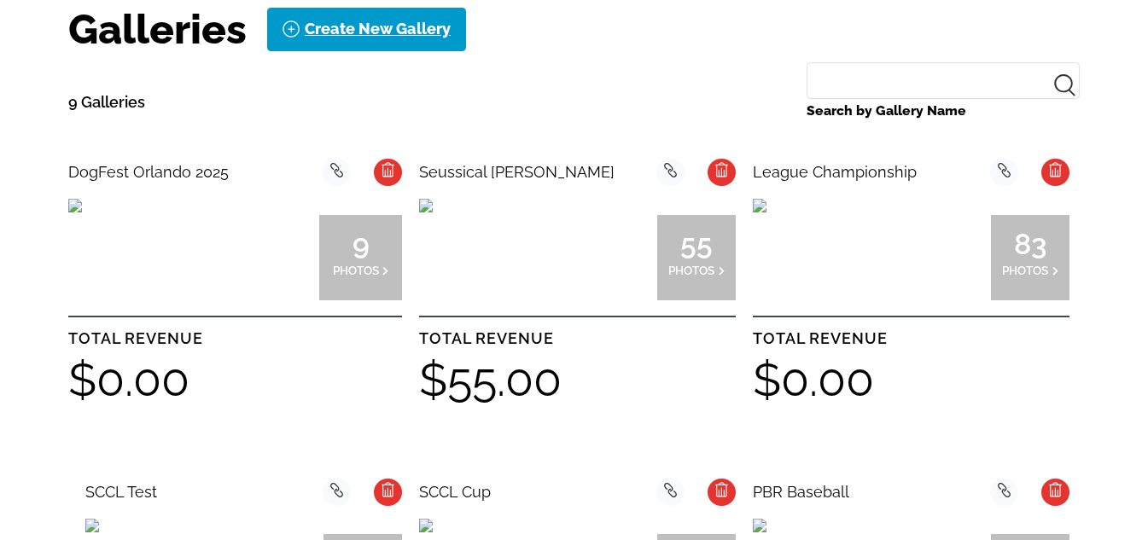
scroll to position [598, 0]
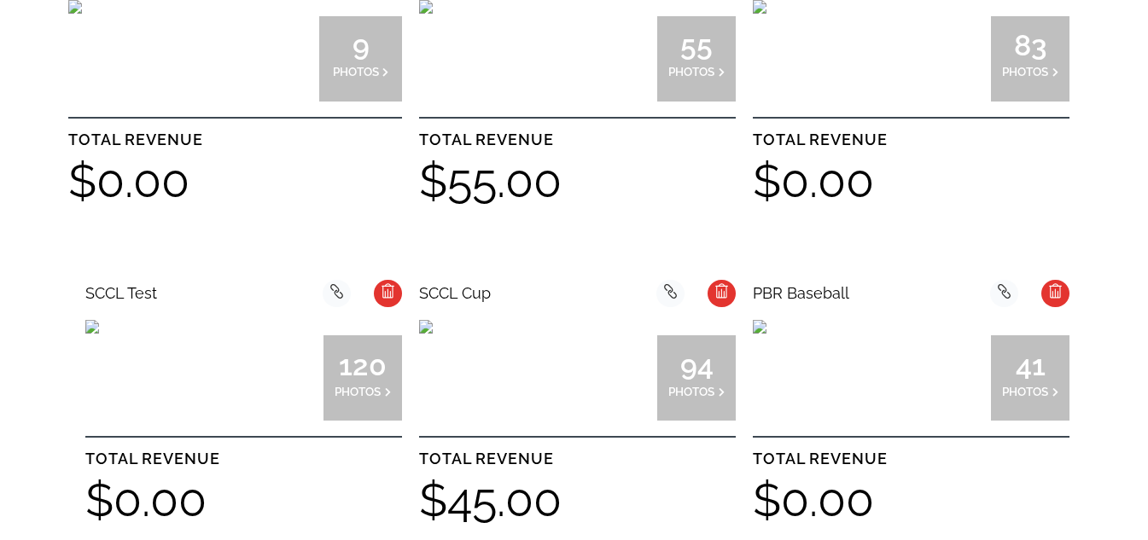
click at [82, 14] on img at bounding box center [75, 7] width 14 height 14
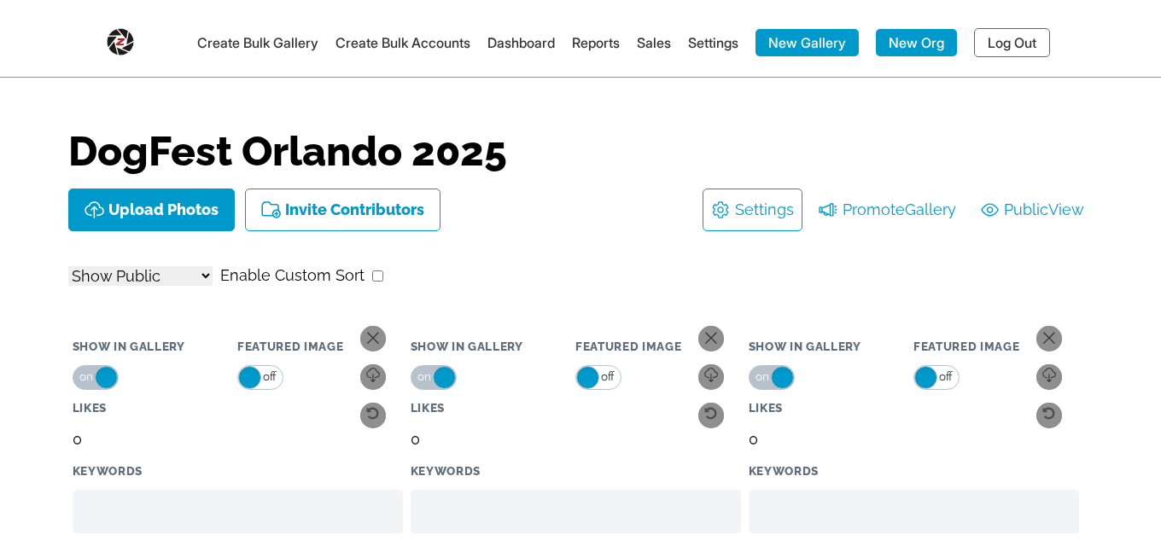
select select "onlyShowInGallery"
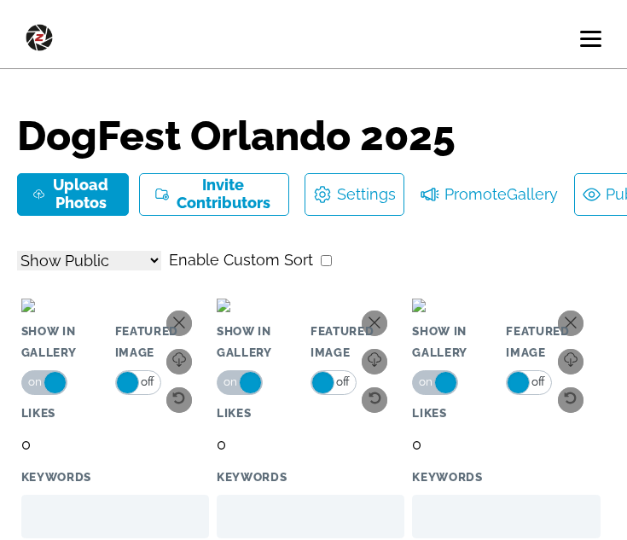
click at [600, 201] on icon at bounding box center [594, 194] width 23 height 17
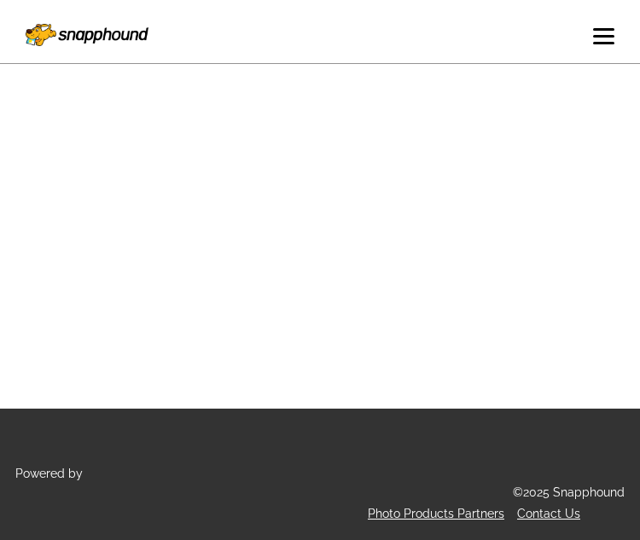
select select "onlyShowInGallery"
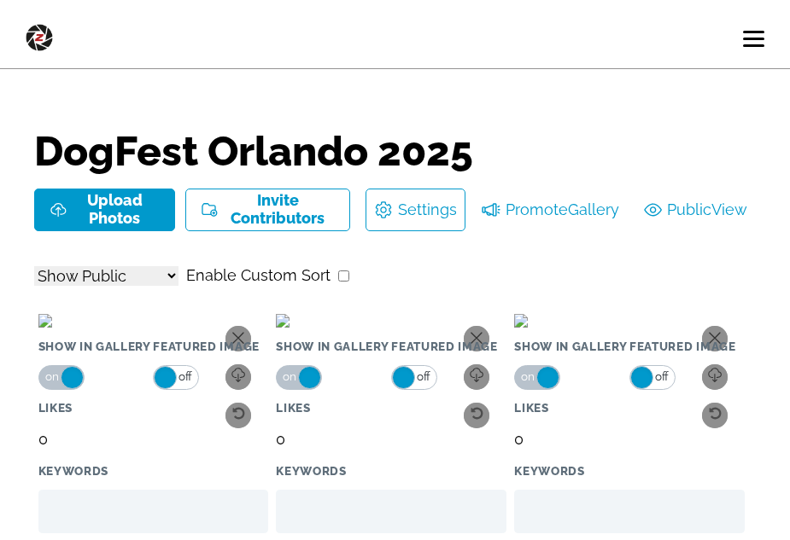
select select "onlyShowInGallery"
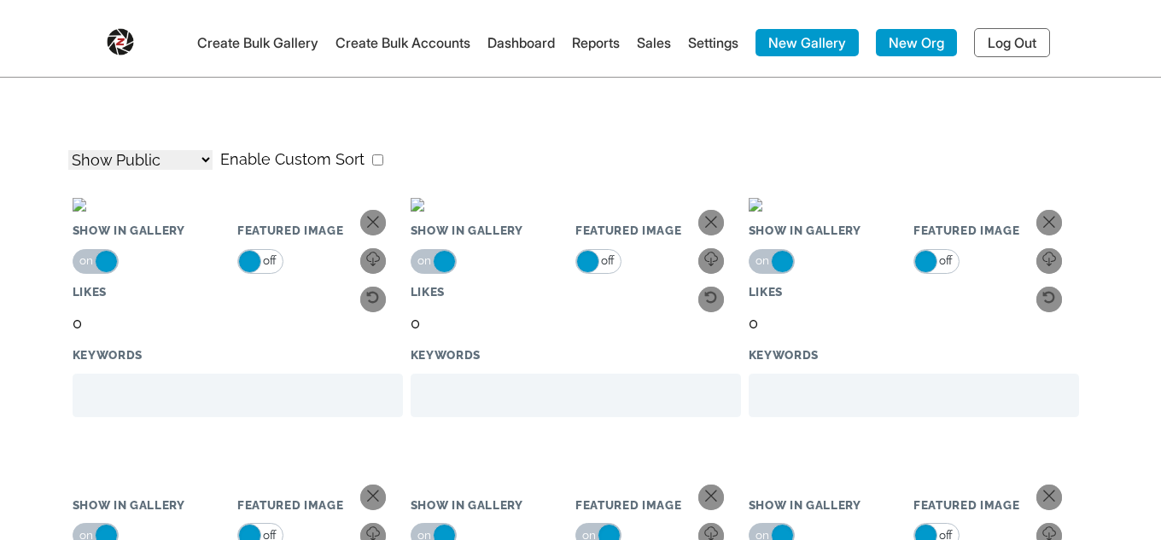
select select "onlyShowInGallery"
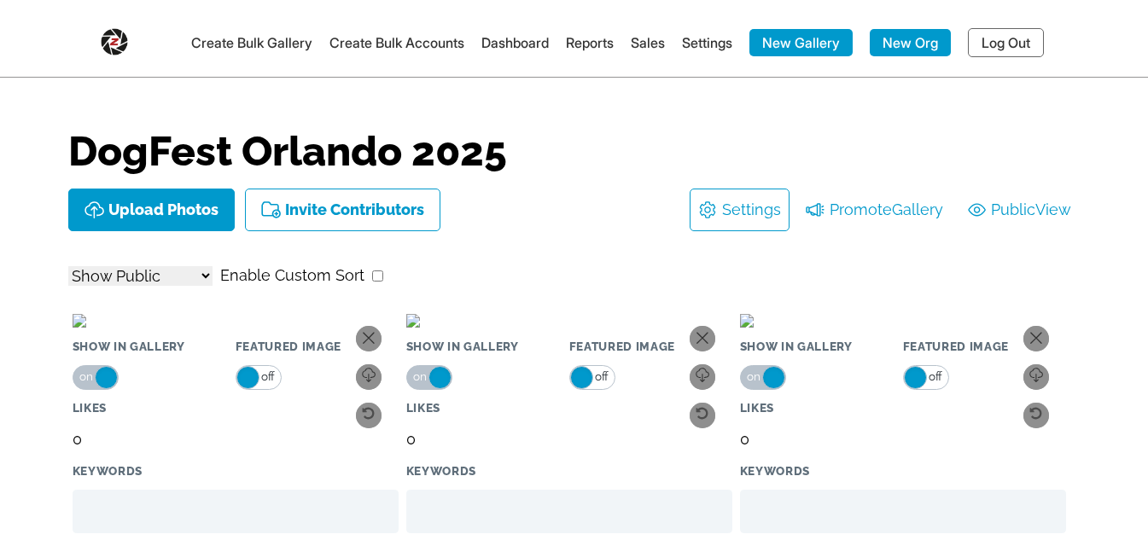
click at [989, 43] on link "Log Out" at bounding box center [1006, 42] width 76 height 29
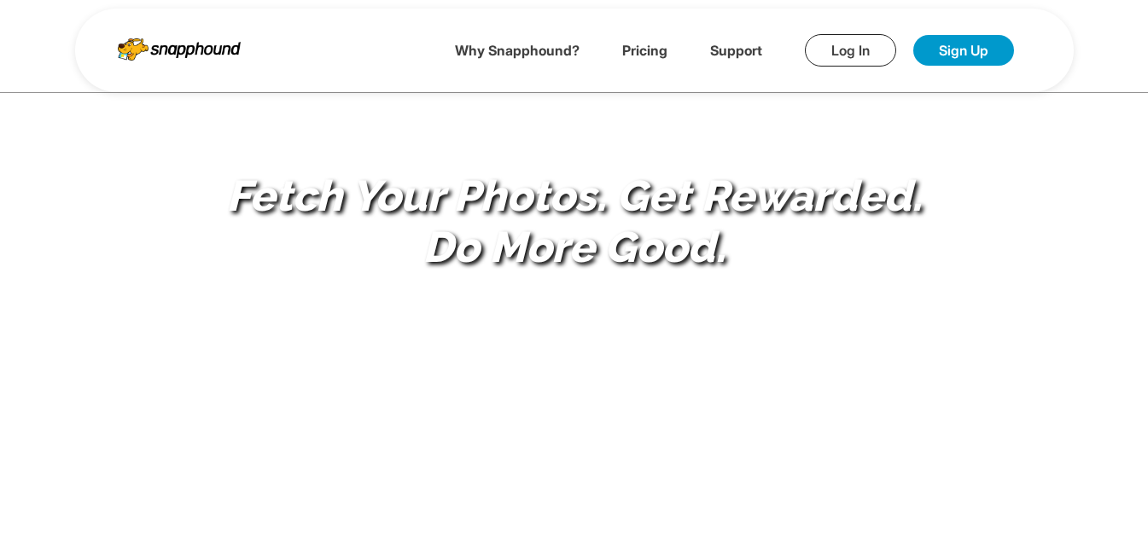
click at [875, 55] on link "Log In" at bounding box center [850, 50] width 91 height 32
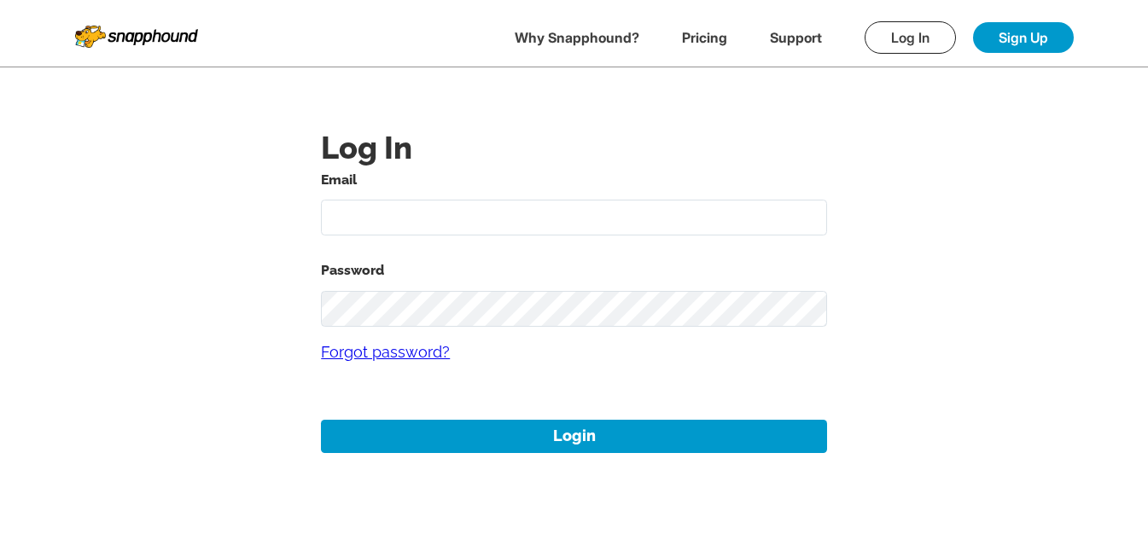
click at [490, 235] on input "text" at bounding box center [574, 218] width 506 height 37
click at [386, 215] on input "11aug01@gmail.com" at bounding box center [574, 218] width 506 height 37
type input "11aug02@gmail.com"
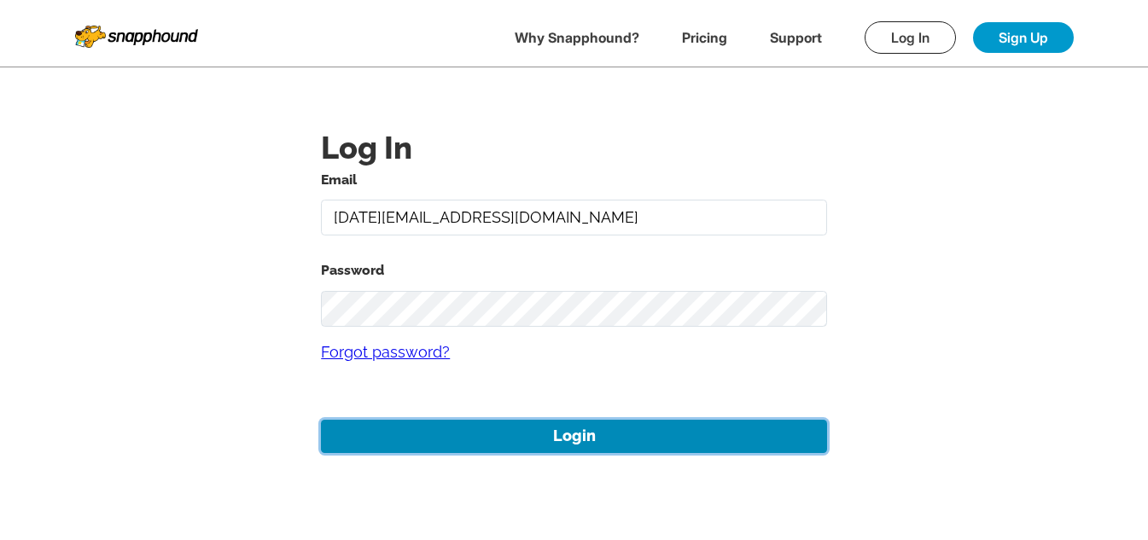
click at [578, 440] on button "Login" at bounding box center [574, 436] width 506 height 33
